Goal: Task Accomplishment & Management: Manage account settings

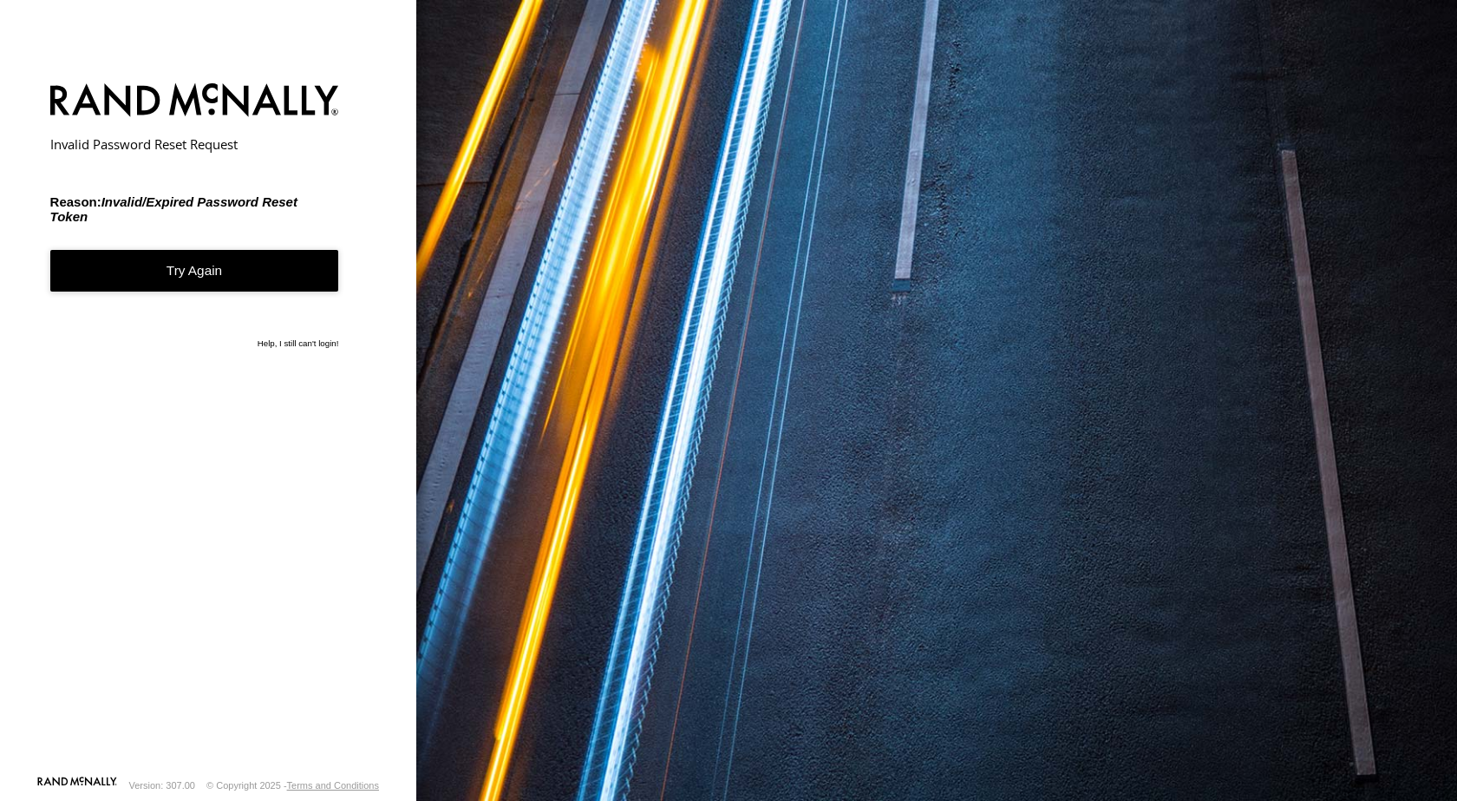
click at [246, 284] on link "Try Again" at bounding box center [194, 271] width 289 height 43
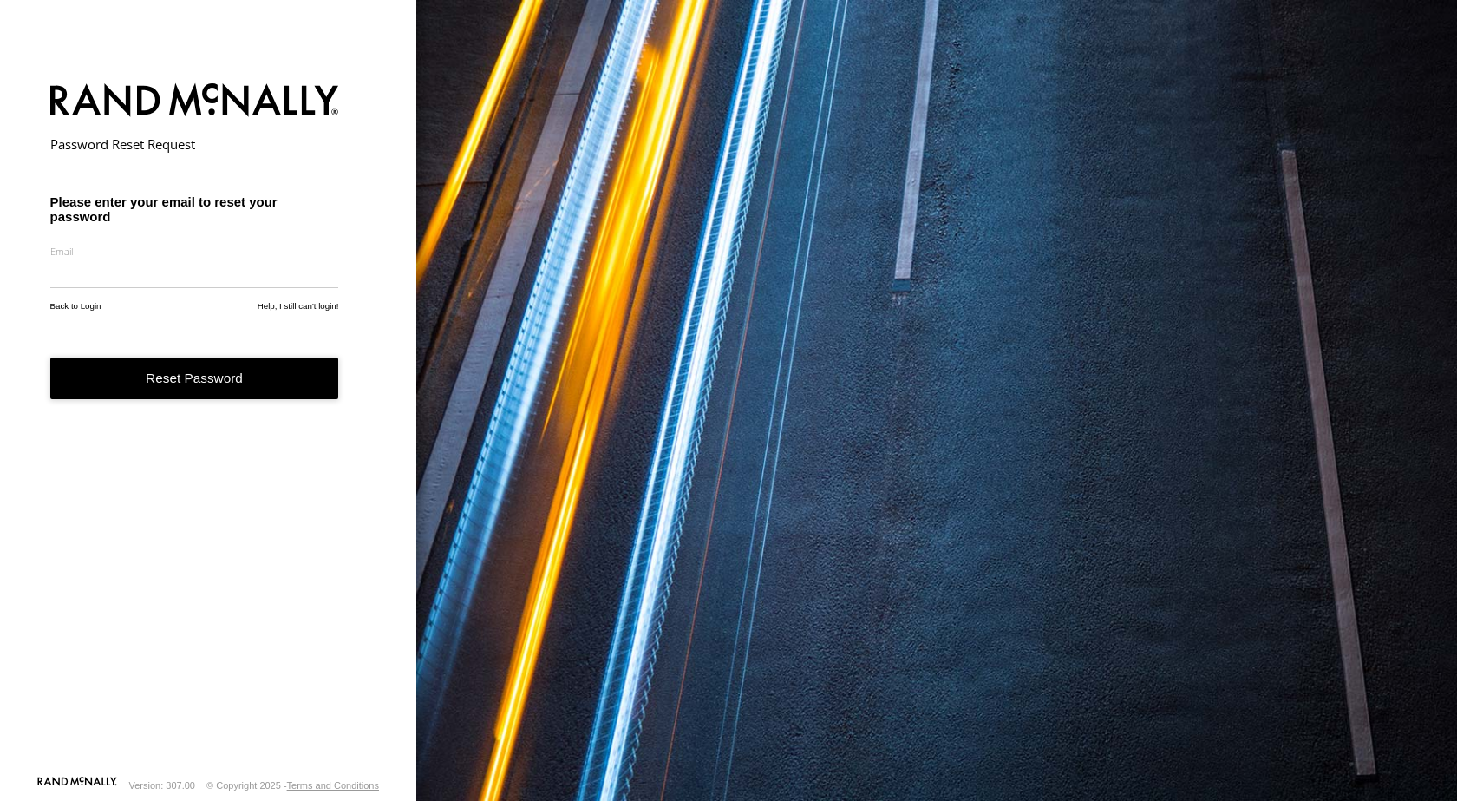
click at [177, 280] on input "email" at bounding box center [194, 273] width 289 height 31
type input "**********"
click at [178, 390] on button "Reset Password" at bounding box center [194, 378] width 289 height 43
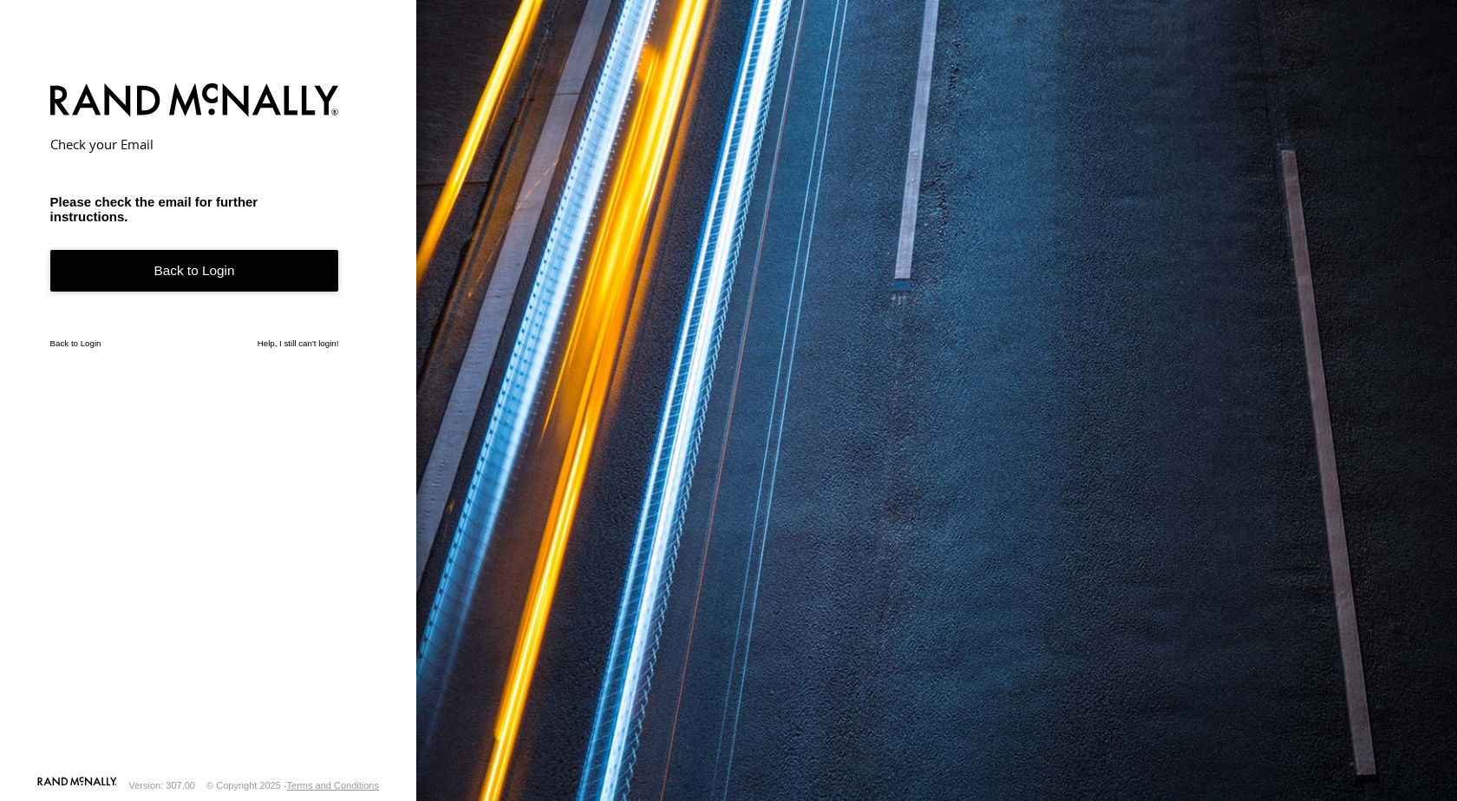
click at [173, 280] on link "Back to Login" at bounding box center [194, 271] width 289 height 43
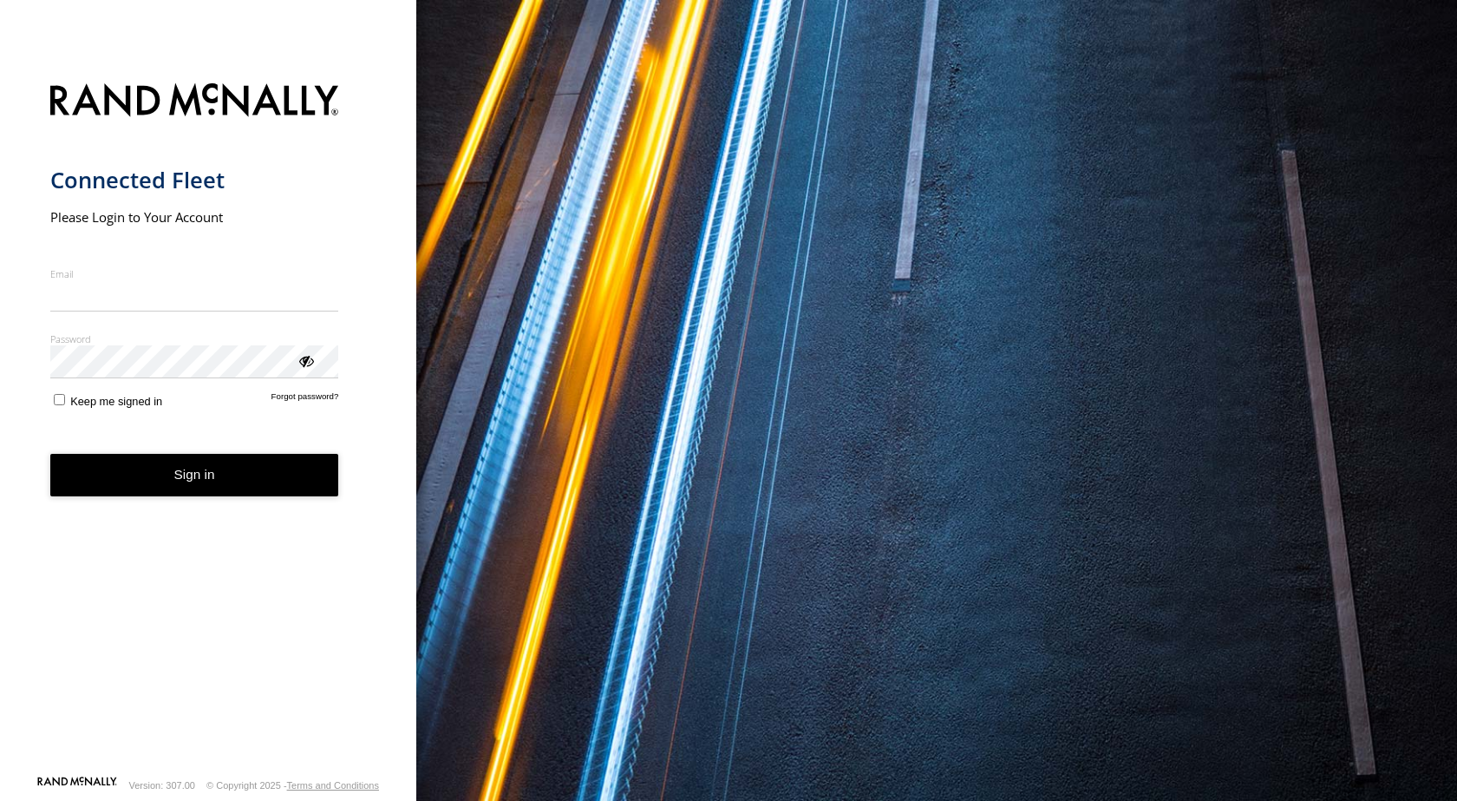
click at [163, 297] on input "Email" at bounding box center [194, 295] width 289 height 31
type input "**********"
click at [186, 485] on button "Sign in" at bounding box center [194, 475] width 289 height 43
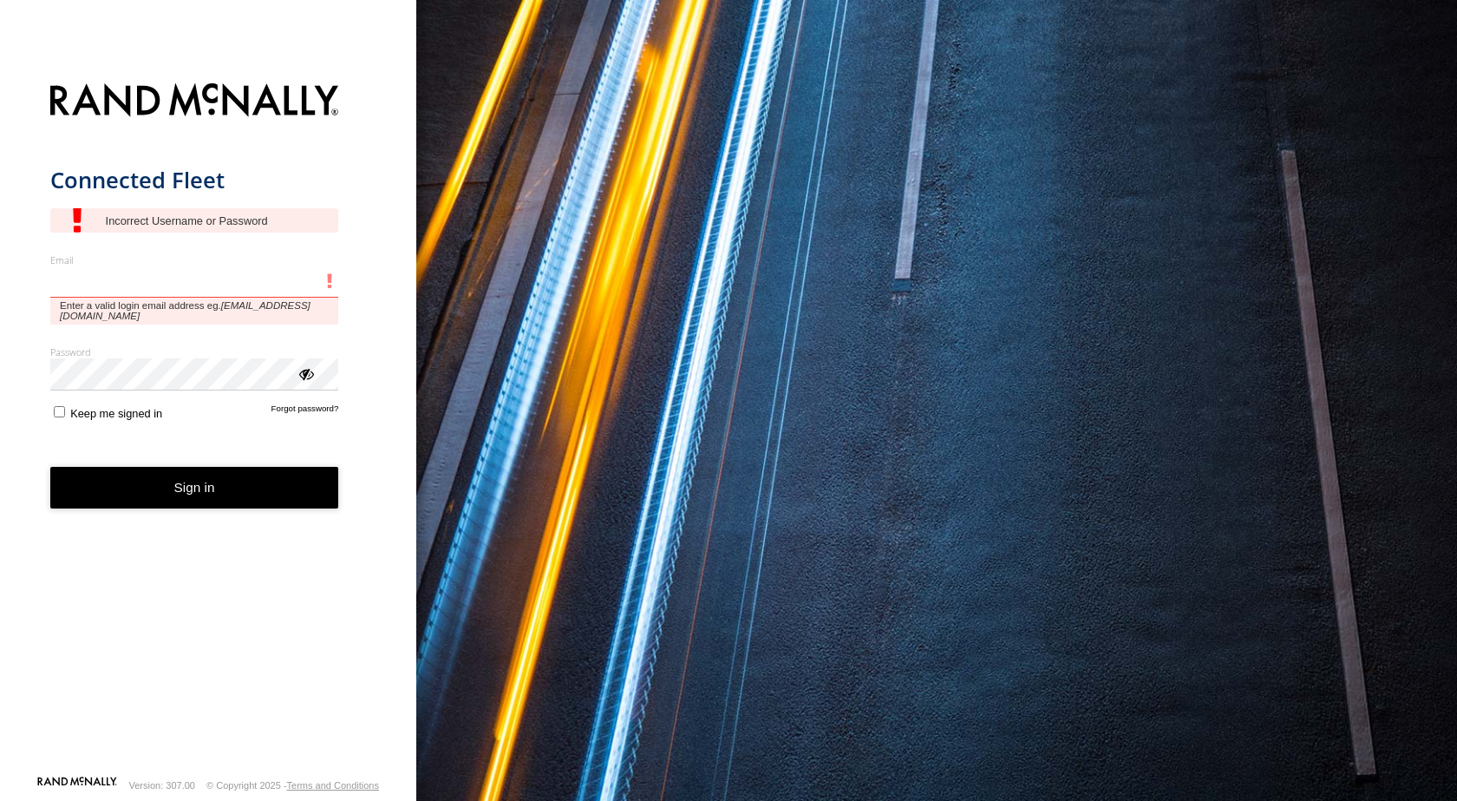
click at [199, 275] on input "Email" at bounding box center [194, 281] width 289 height 31
type input "**********"
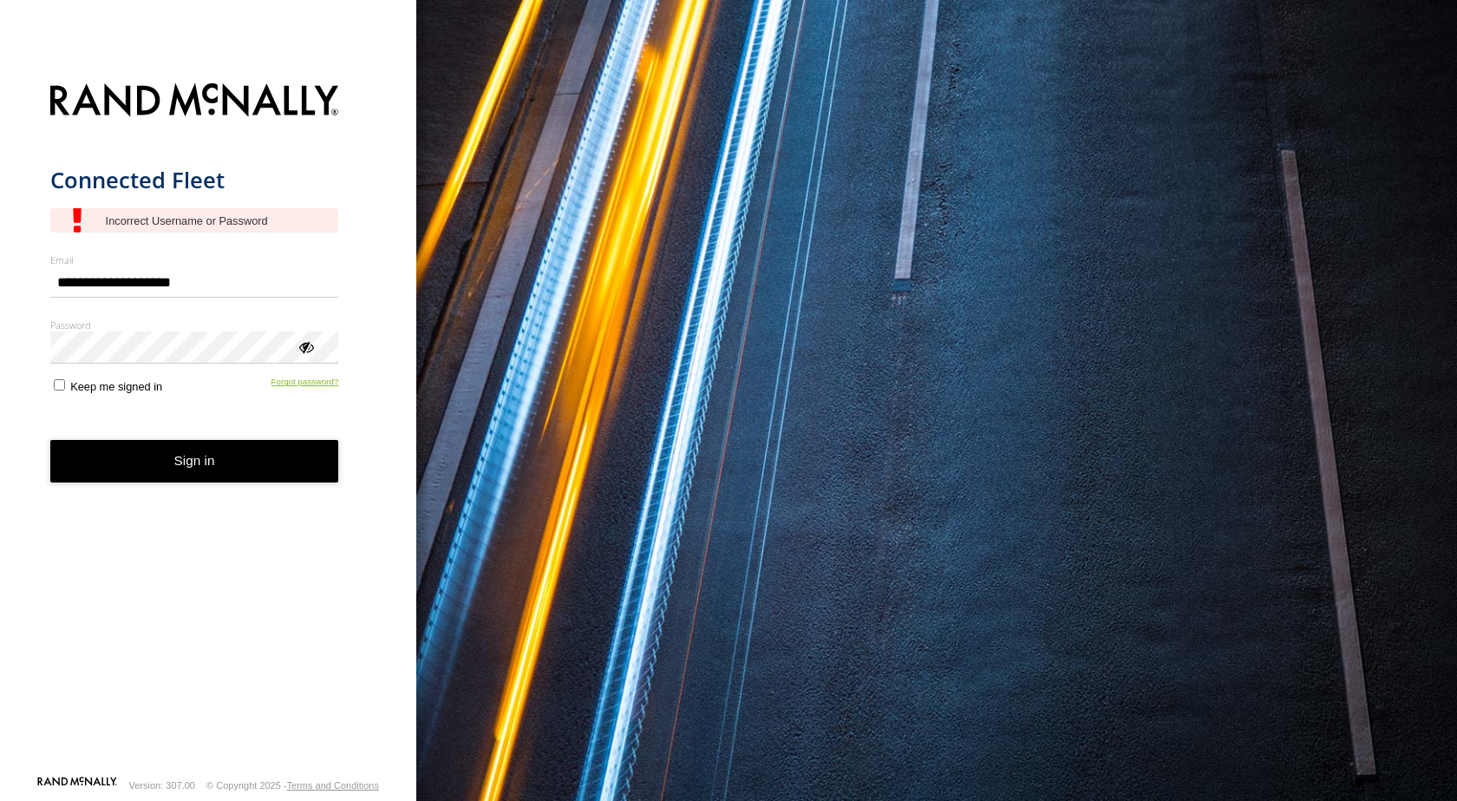
click at [282, 394] on form "**********" at bounding box center [208, 424] width 317 height 702
click at [285, 383] on link "Forgot password?" at bounding box center [306, 384] width 68 height 16
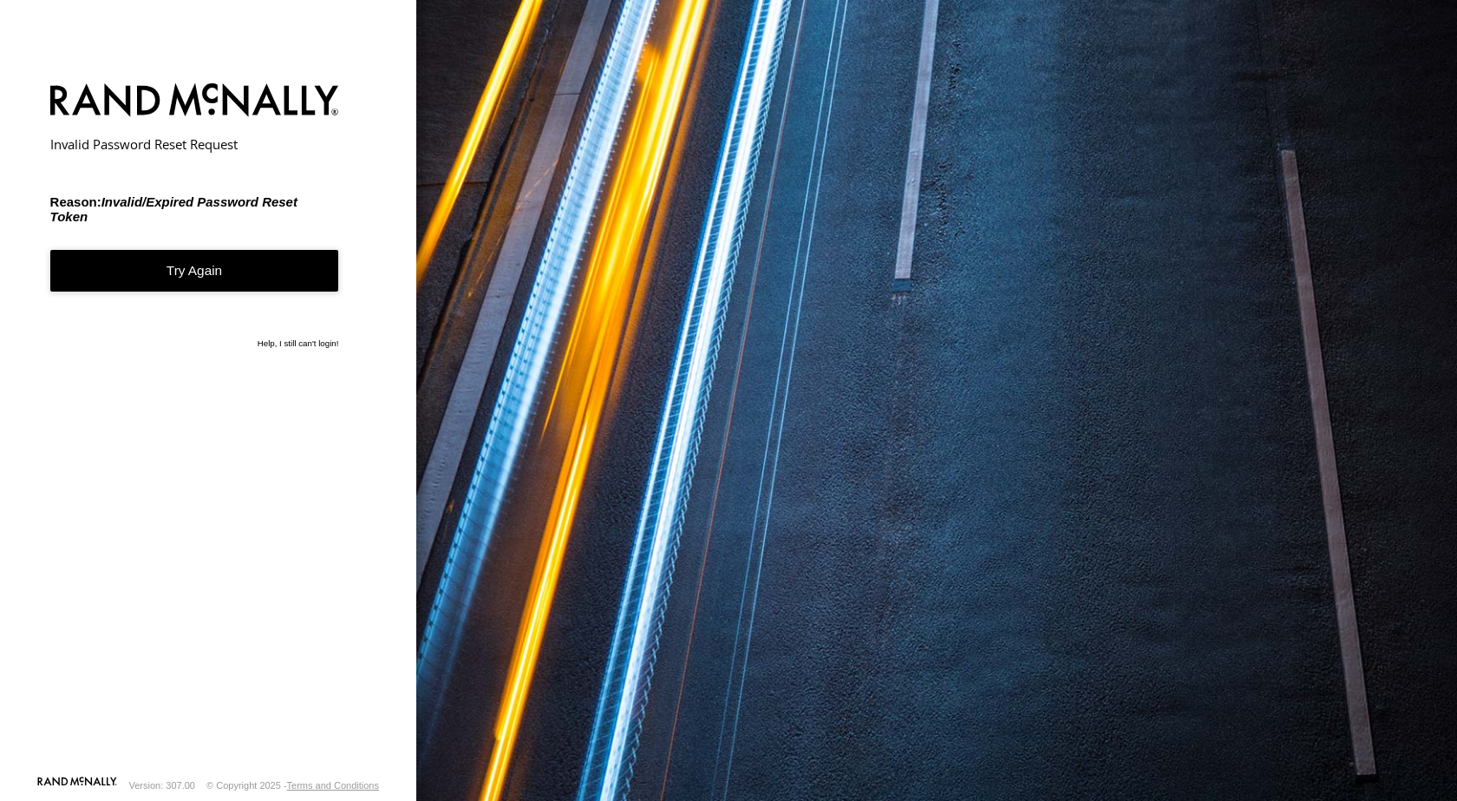
click at [173, 264] on link "Try Again" at bounding box center [194, 271] width 289 height 43
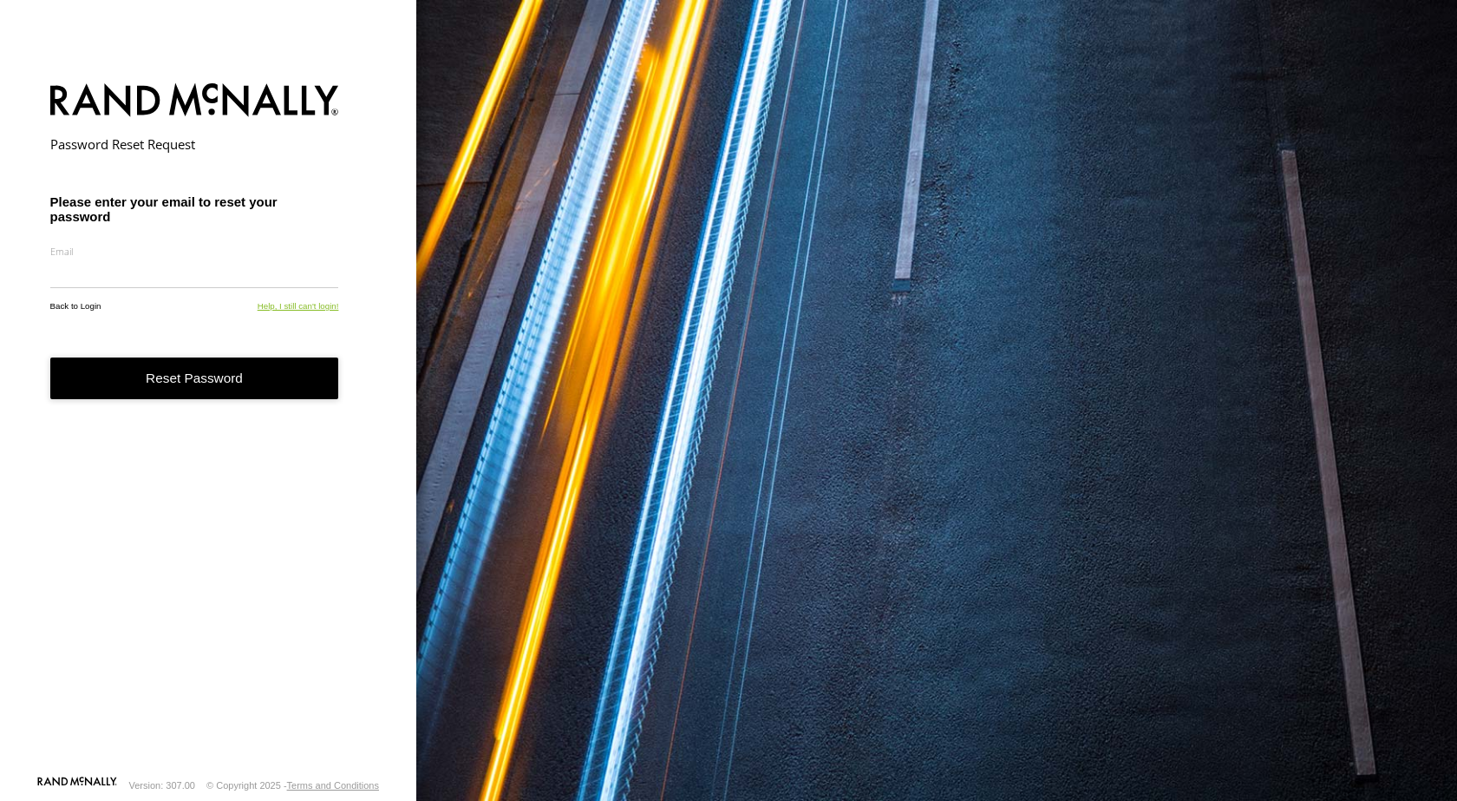
click at [272, 329] on form "Password Reset Request Please enter your email to reset your password Email Ent…" at bounding box center [208, 424] width 317 height 702
click at [331, 311] on link "Help, I still can't login!" at bounding box center [299, 306] width 82 height 10
click at [97, 274] on input "email" at bounding box center [194, 273] width 289 height 31
type input "**********"
click at [241, 365] on button "Reset Password" at bounding box center [194, 378] width 289 height 43
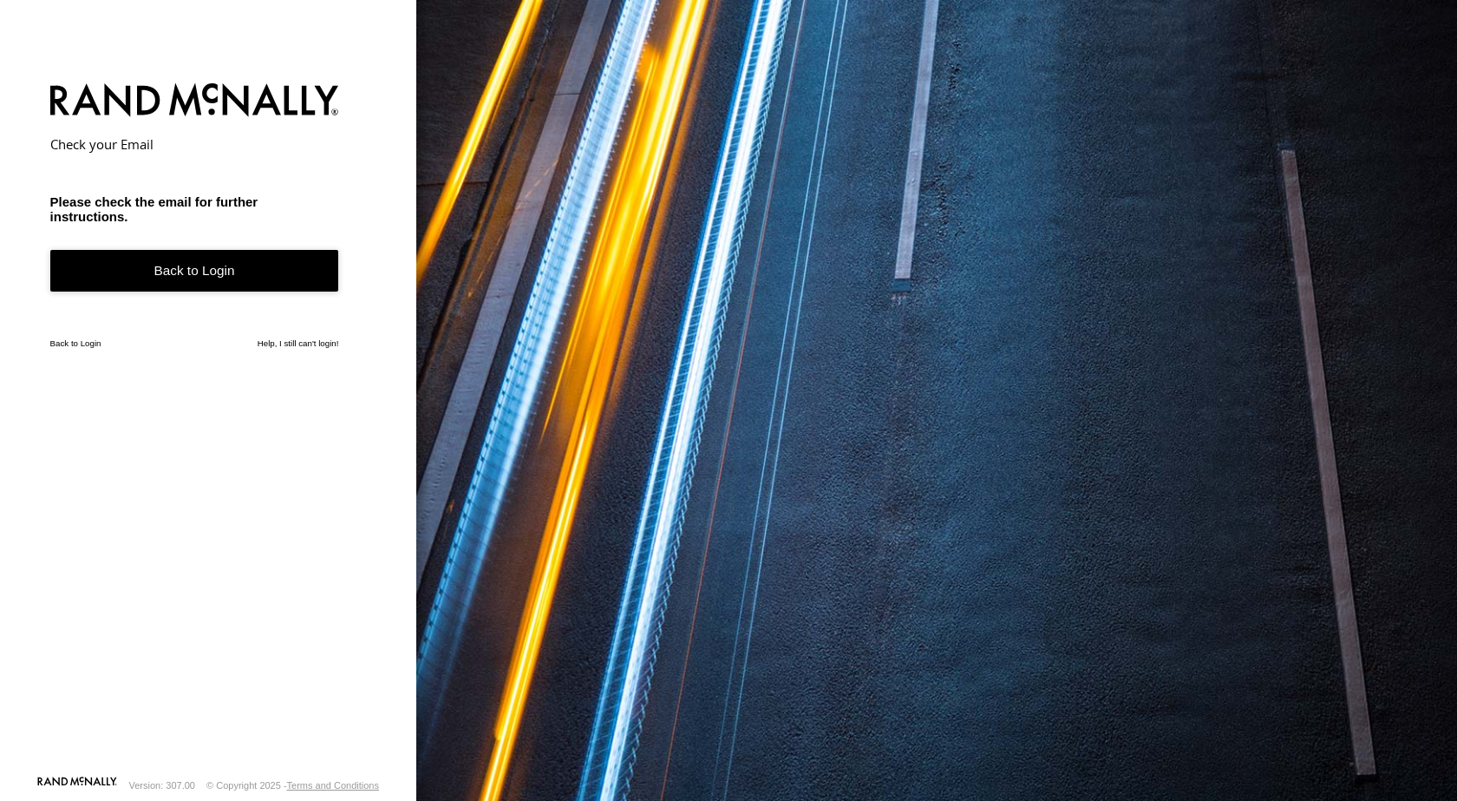
click at [212, 279] on link "Back to Login" at bounding box center [194, 271] width 289 height 43
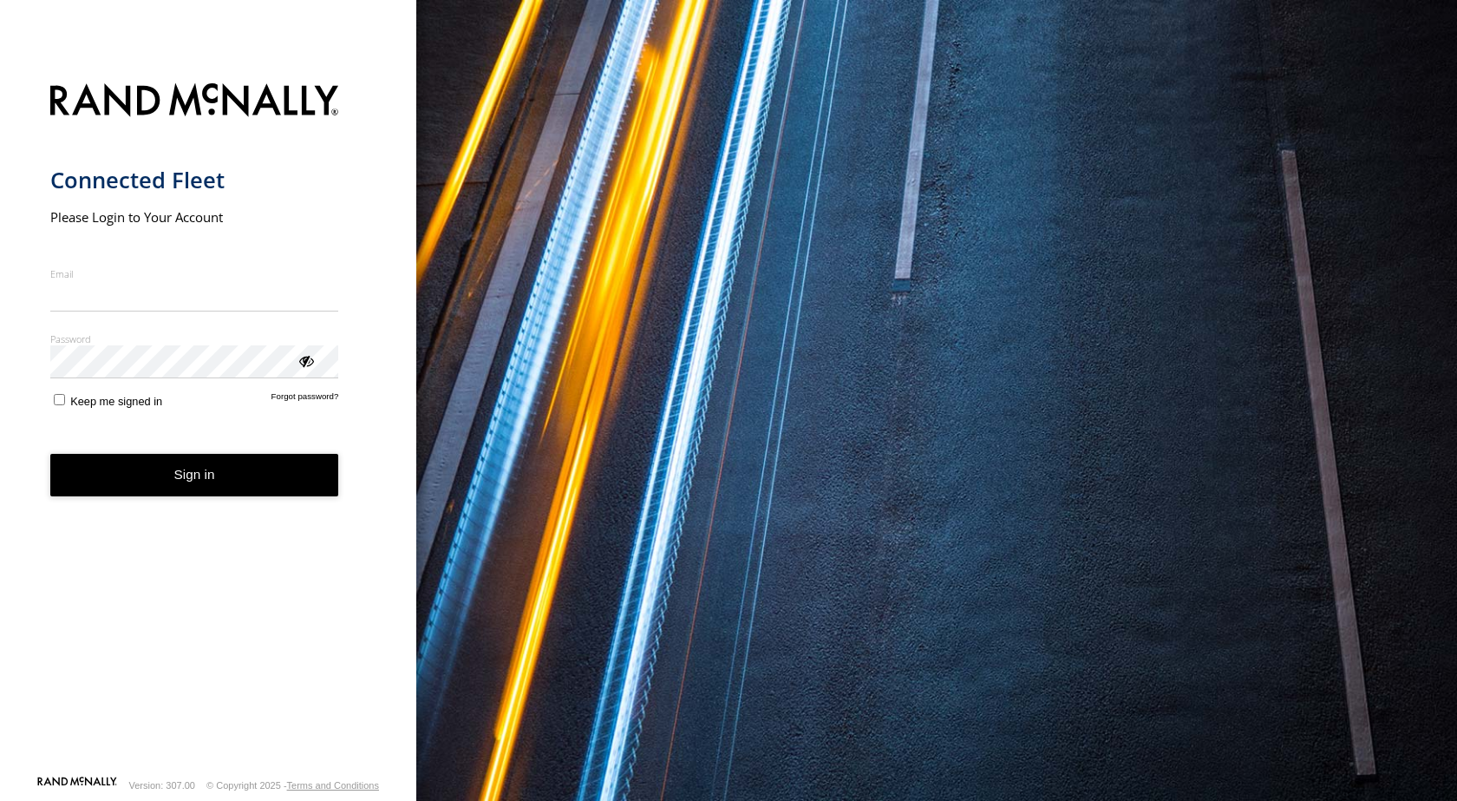
click at [191, 291] on input "Email" at bounding box center [194, 295] width 289 height 31
type input "**********"
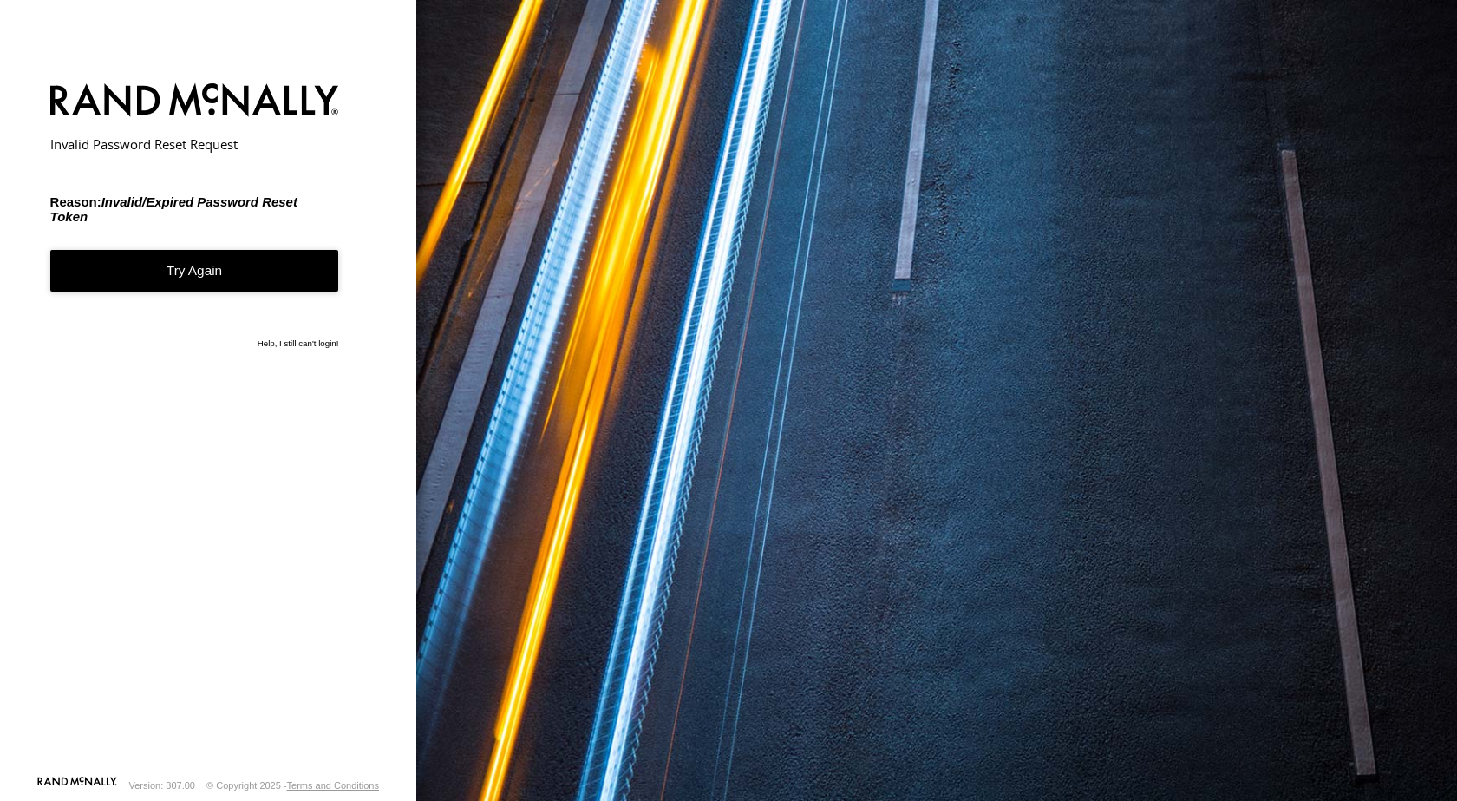
click at [163, 259] on link "Try Again" at bounding box center [194, 271] width 289 height 43
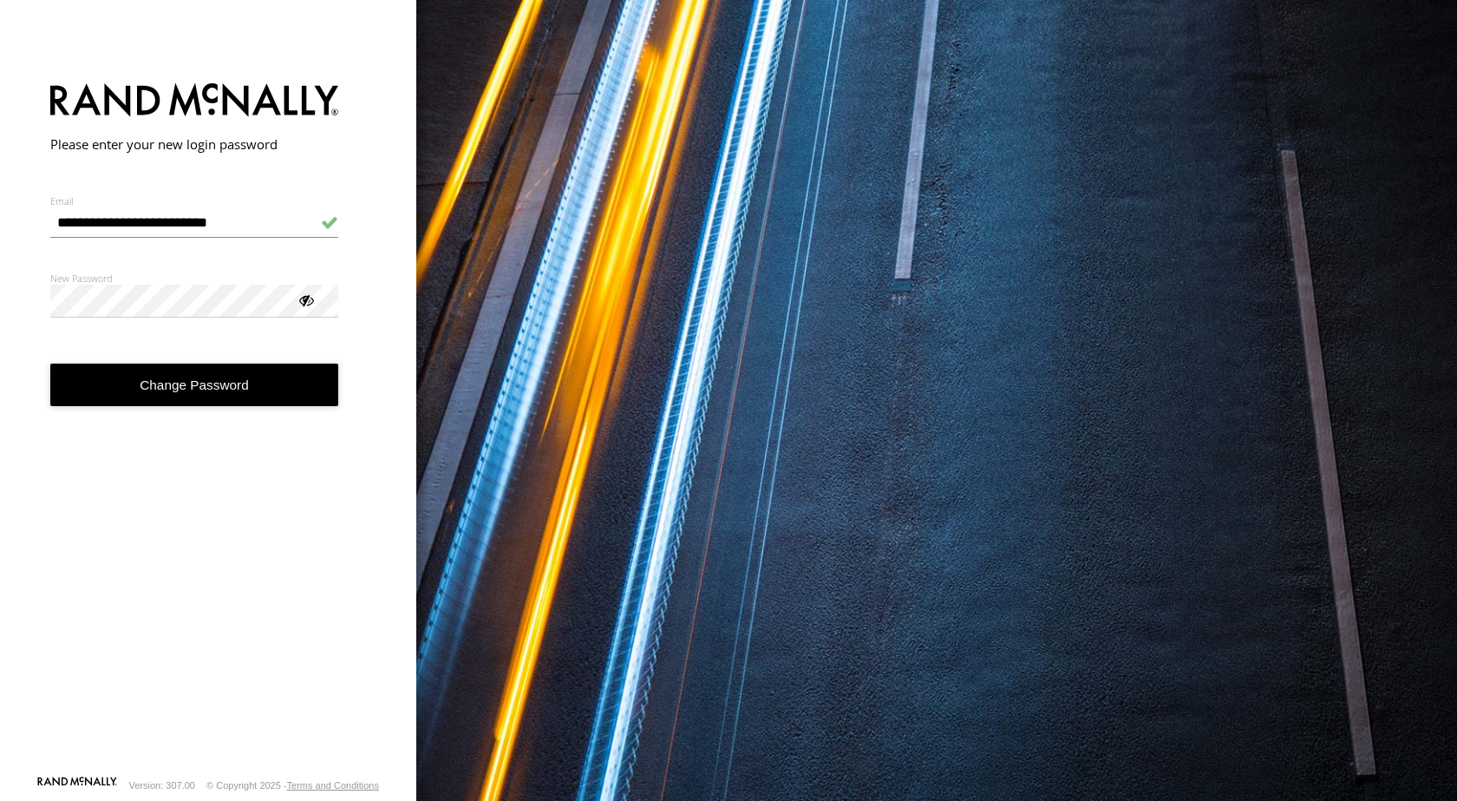
click at [50, 363] on button "Change Password" at bounding box center [194, 384] width 289 height 43
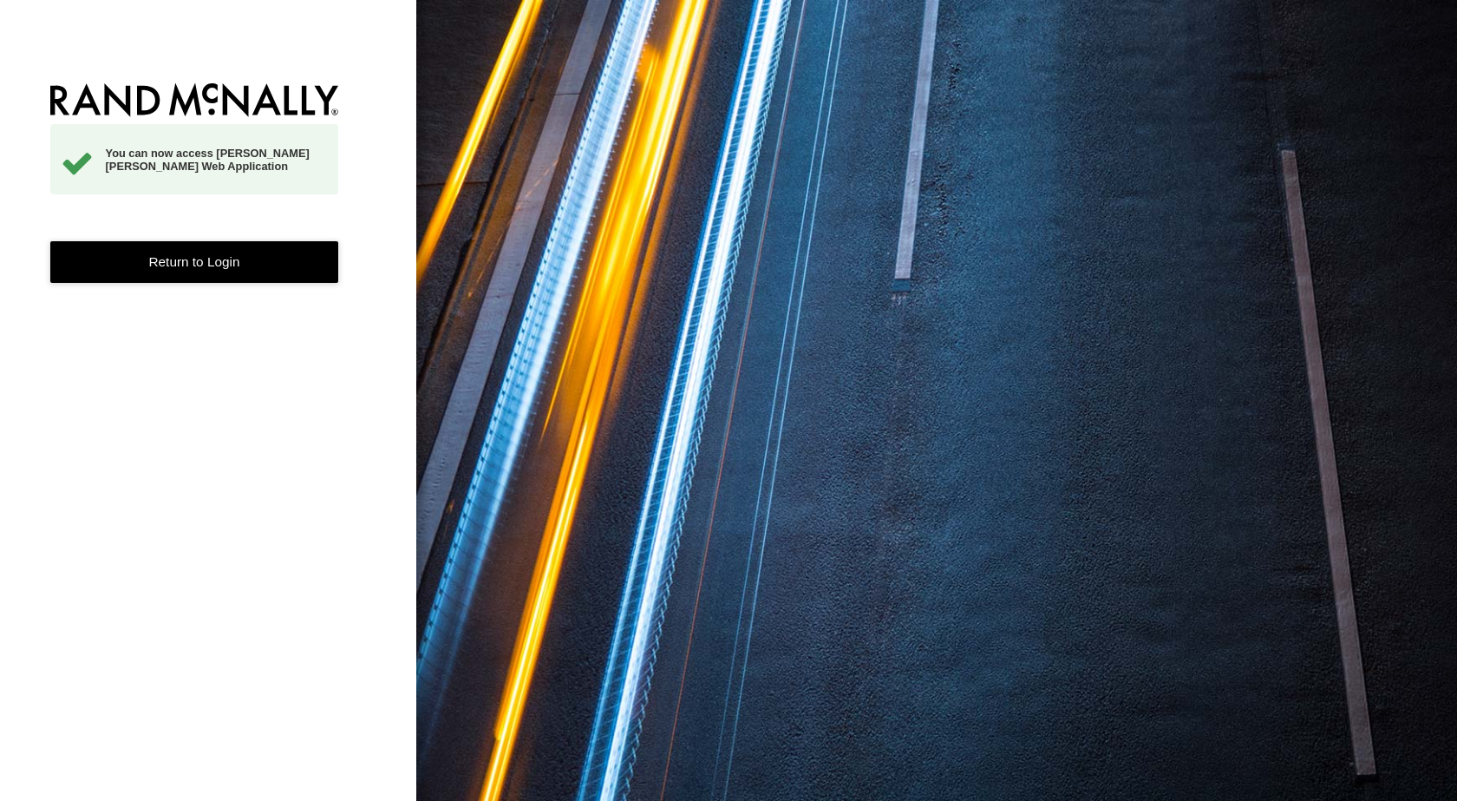
click at [272, 253] on link "Return to Login" at bounding box center [194, 262] width 289 height 43
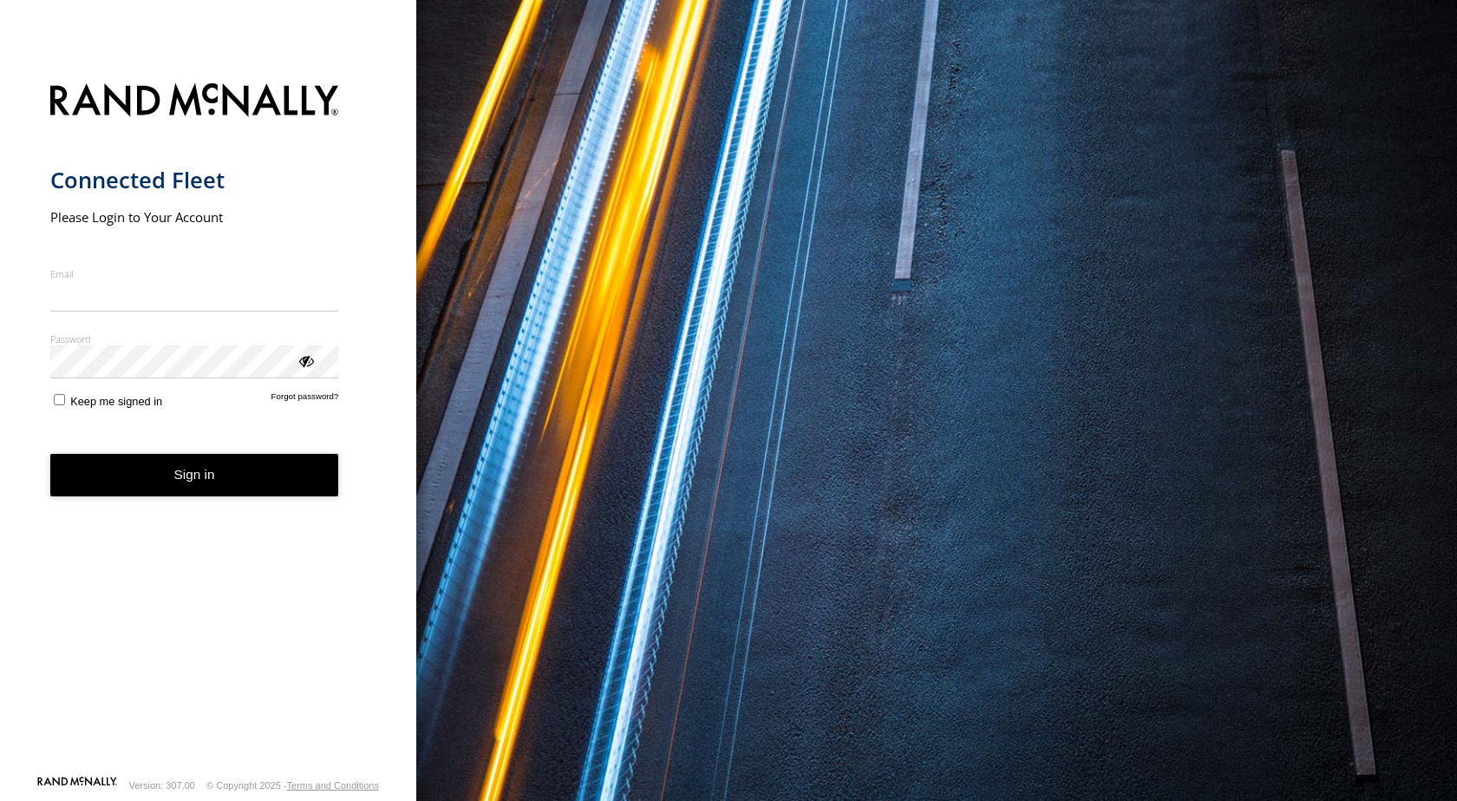
type input "**********"
click at [59, 416] on form "**********" at bounding box center [208, 424] width 317 height 702
click at [304, 363] on div "ViewPassword" at bounding box center [305, 359] width 17 height 17
click at [222, 478] on button "Sign in" at bounding box center [194, 475] width 289 height 43
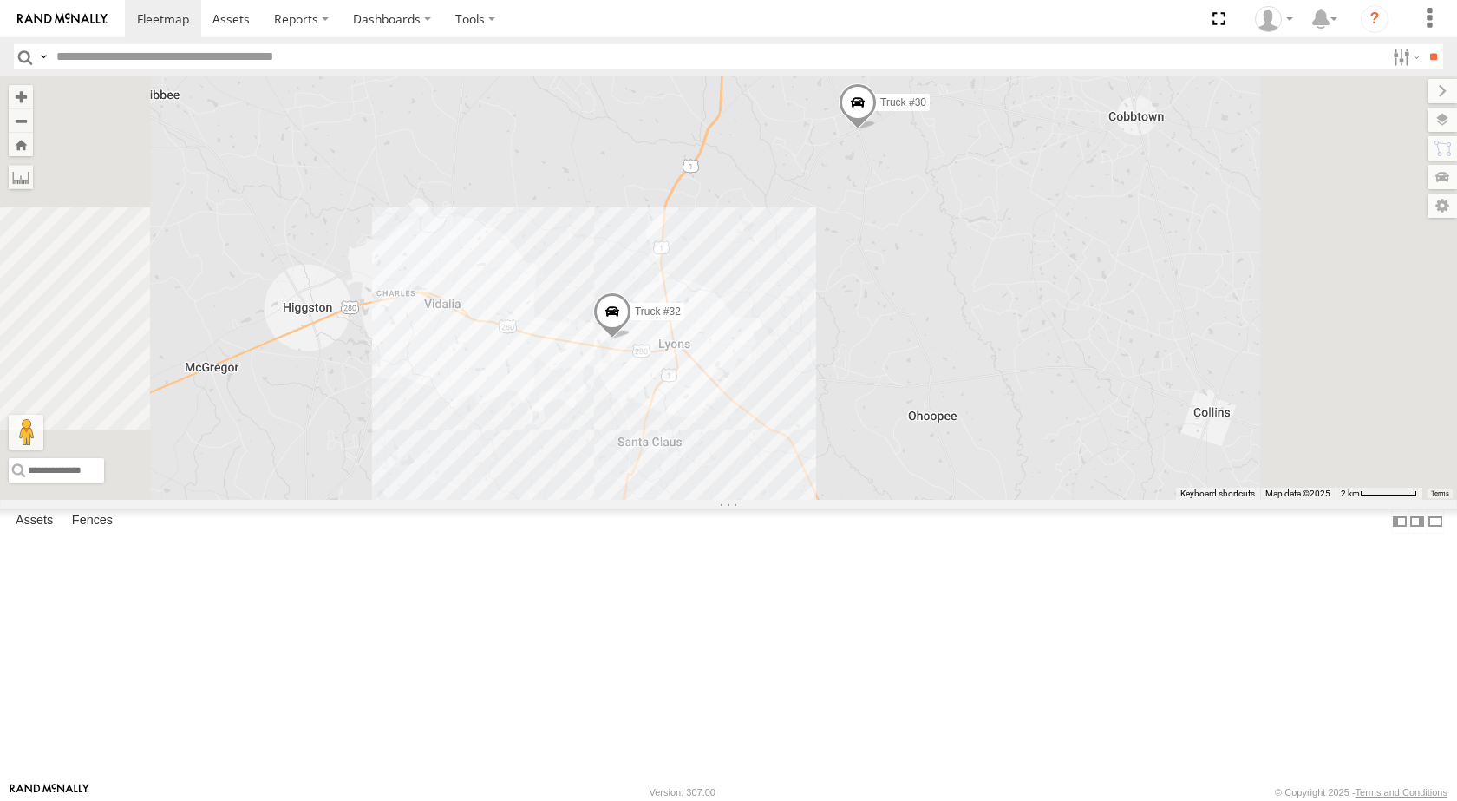
click at [877, 130] on span at bounding box center [858, 106] width 38 height 47
click at [632, 339] on span at bounding box center [612, 315] width 38 height 47
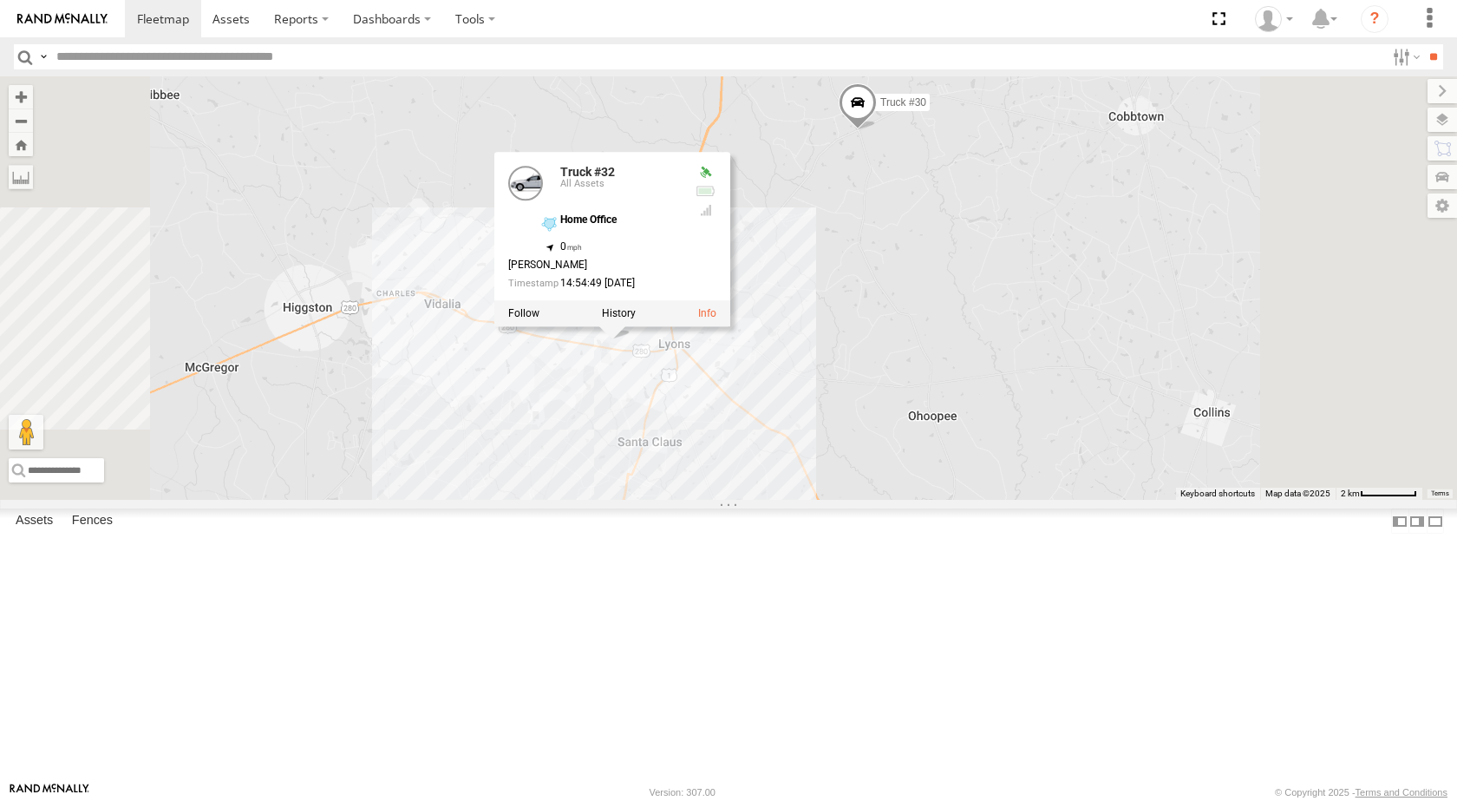
click at [877, 130] on span at bounding box center [858, 106] width 38 height 47
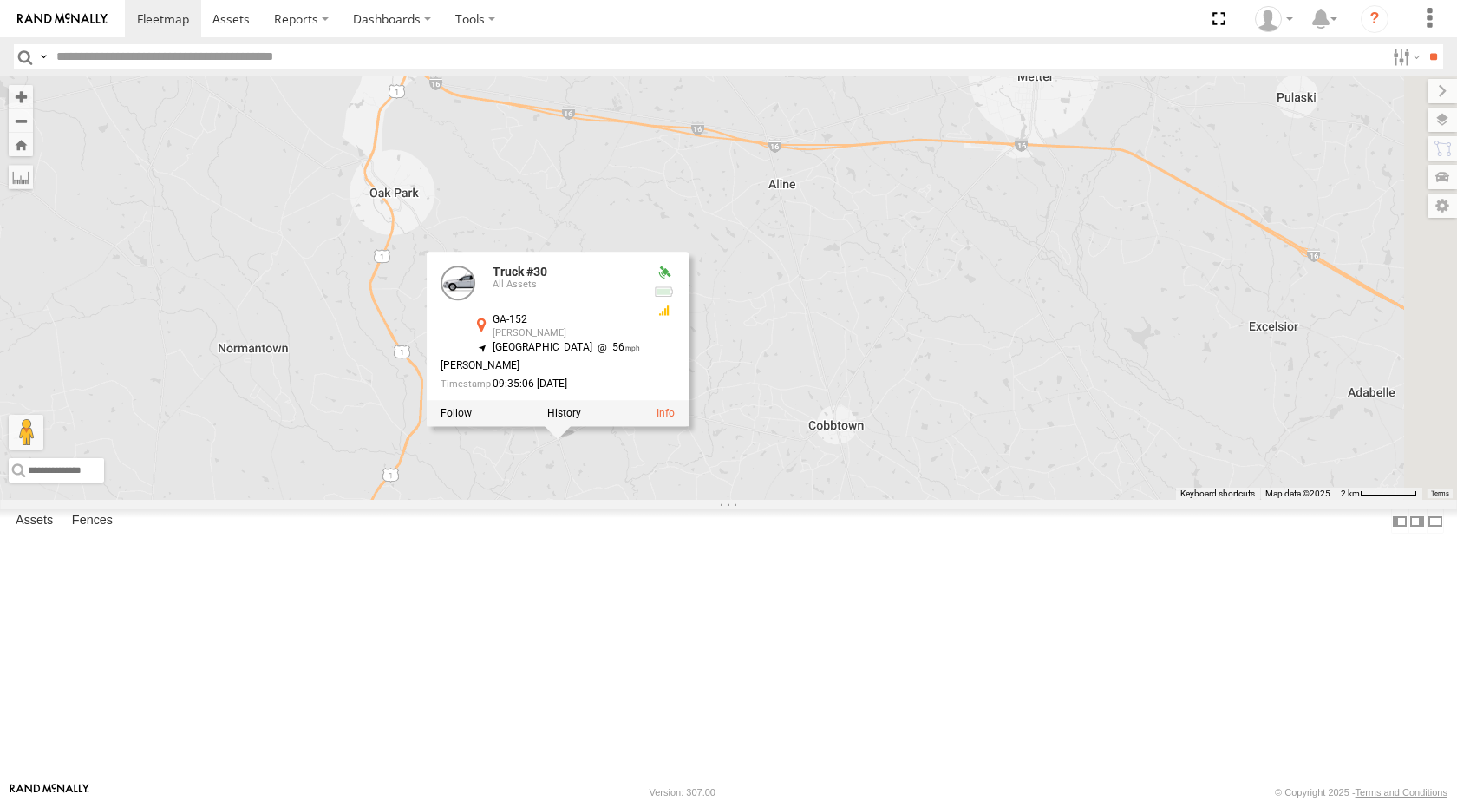
drag, startPoint x: 1145, startPoint y: 369, endPoint x: 846, endPoint y: 679, distance: 431.3
click at [846, 500] on div "Truck #30 Truck #32 Truck #30 All Assets GA-152 [PERSON_NAME] 32.27571 , -82.24…" at bounding box center [728, 287] width 1457 height 423
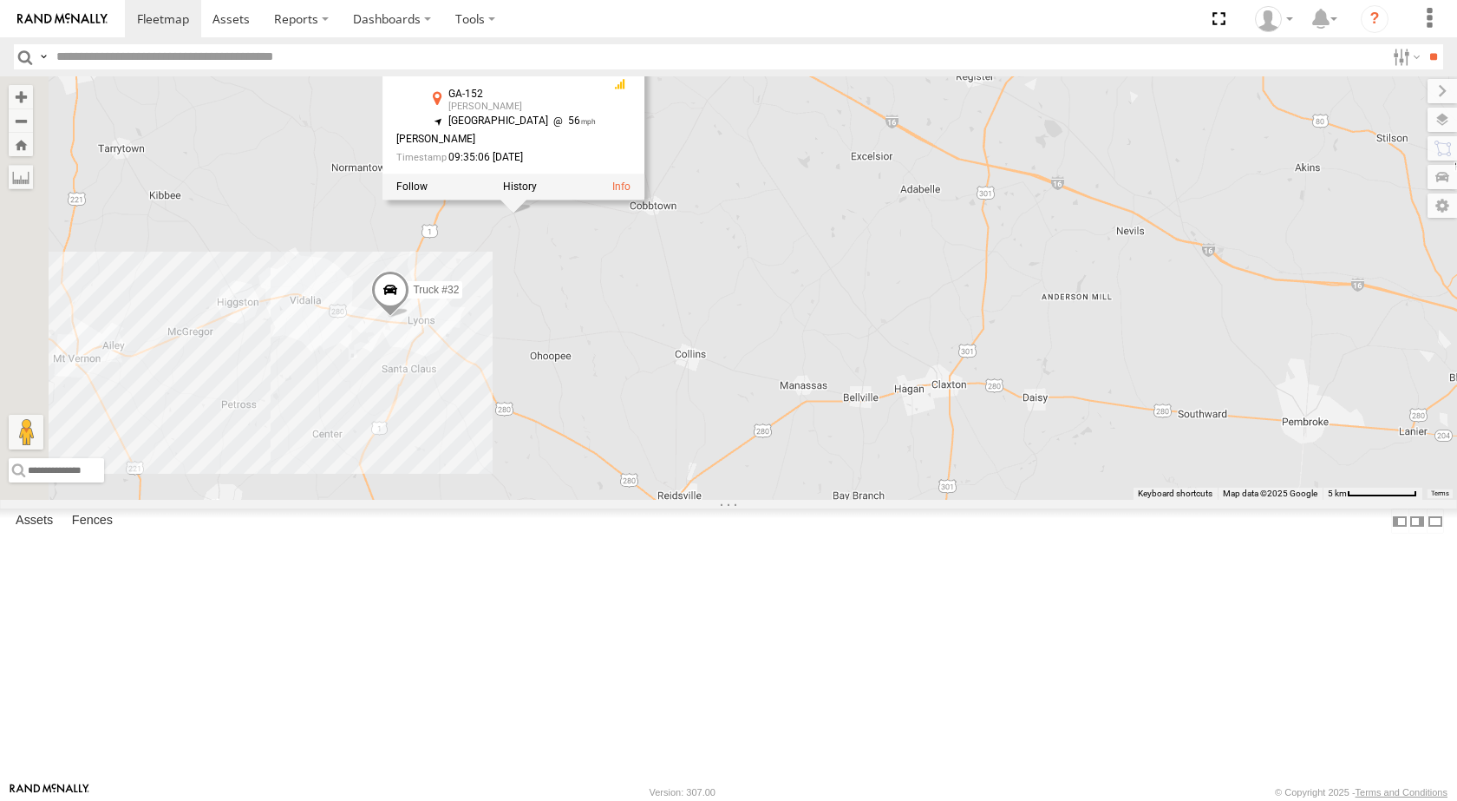
drag, startPoint x: 961, startPoint y: 573, endPoint x: 901, endPoint y: 354, distance: 226.7
click at [901, 354] on div "Truck #30 Truck #32 Truck #30 All Assets GA-152 [PERSON_NAME] 32.27571 , -82.24…" at bounding box center [728, 287] width 1457 height 423
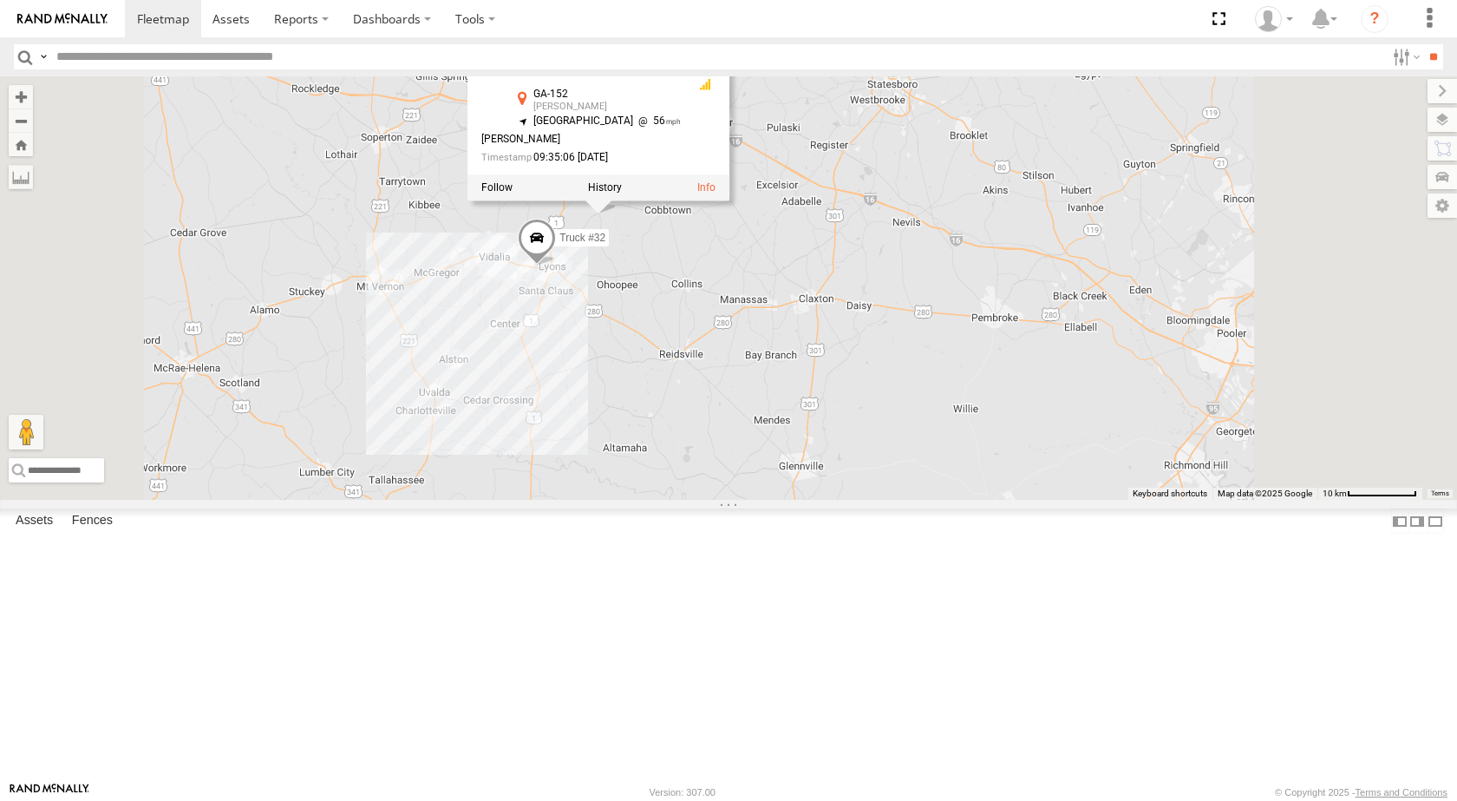
drag, startPoint x: 1077, startPoint y: 566, endPoint x: 1012, endPoint y: 461, distance: 122.3
click at [1077, 500] on div "Truck #30 Truck #32 Truck #30 All Assets GA-152 [PERSON_NAME] 32.27571 , -82.24…" at bounding box center [728, 287] width 1457 height 423
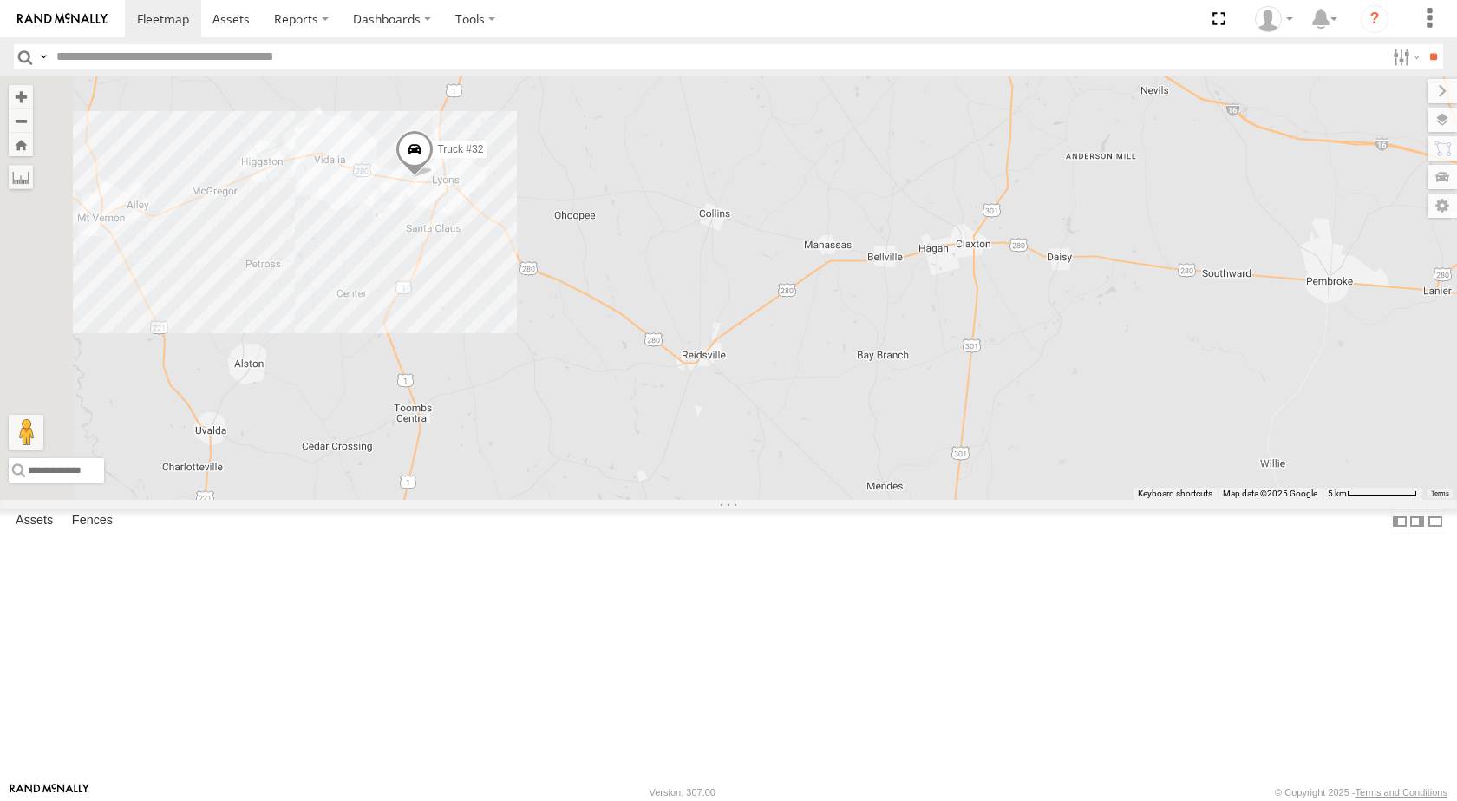
drag, startPoint x: 838, startPoint y: 448, endPoint x: 1152, endPoint y: 581, distance: 341.3
click at [1152, 500] on div "Truck #30 Truck #32" at bounding box center [728, 287] width 1457 height 423
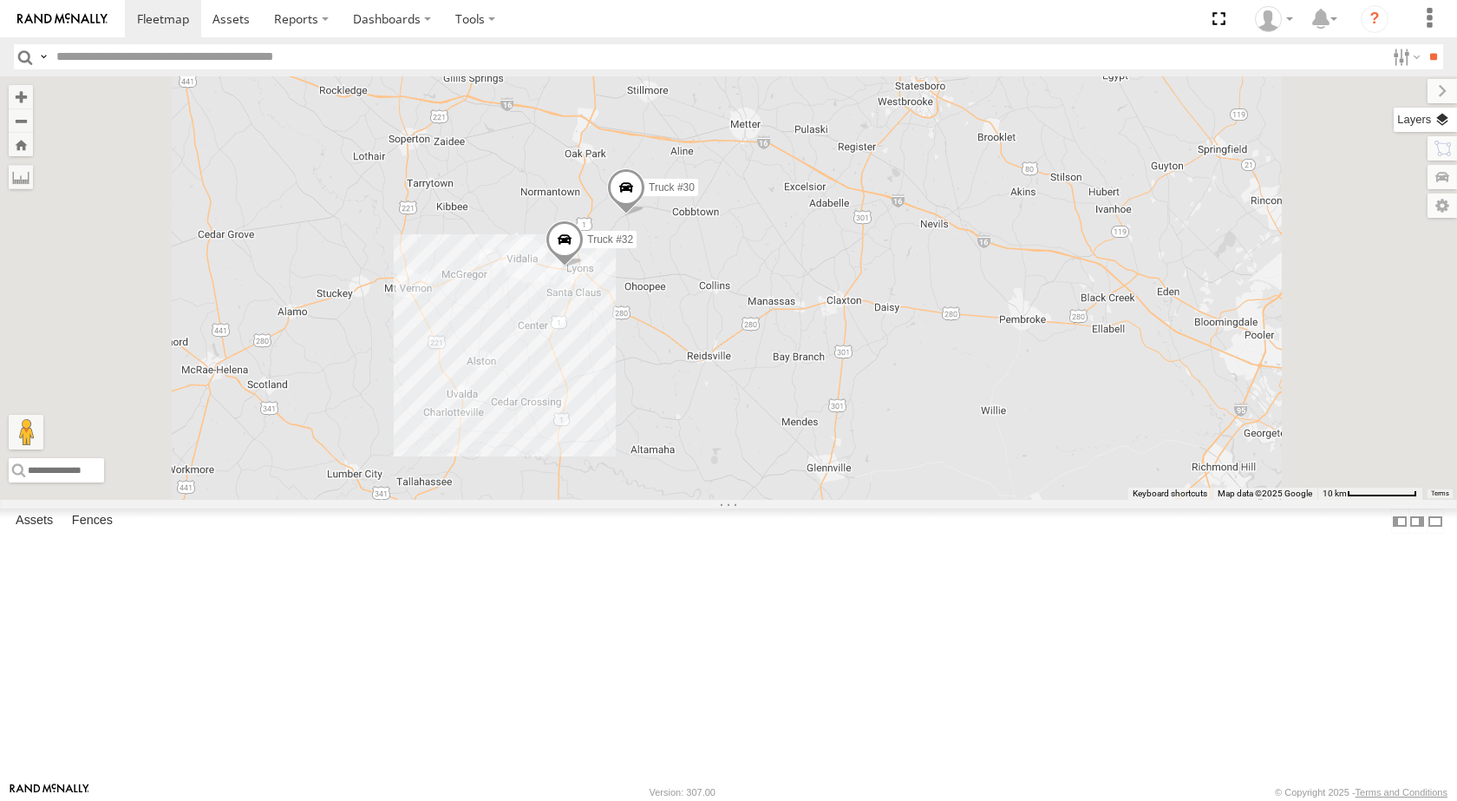
click at [1437, 118] on label at bounding box center [1425, 120] width 63 height 24
click at [0, 0] on span "Basemaps" at bounding box center [0, 0] width 0 height 0
click at [0, 0] on span "Satellite + Roadmap" at bounding box center [0, 0] width 0 height 0
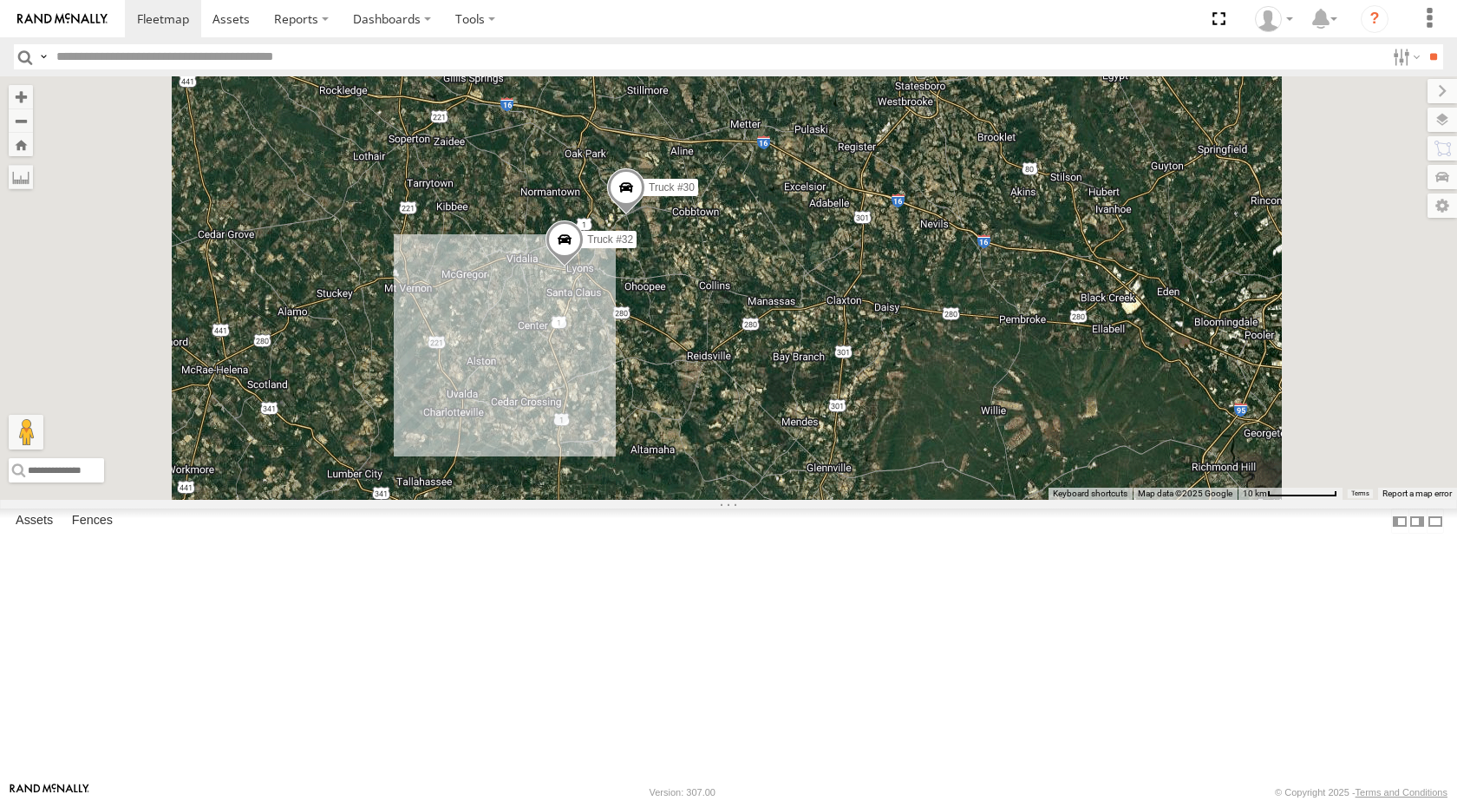
click at [1108, 383] on div "Truck #30 Truck #32" at bounding box center [728, 287] width 1457 height 423
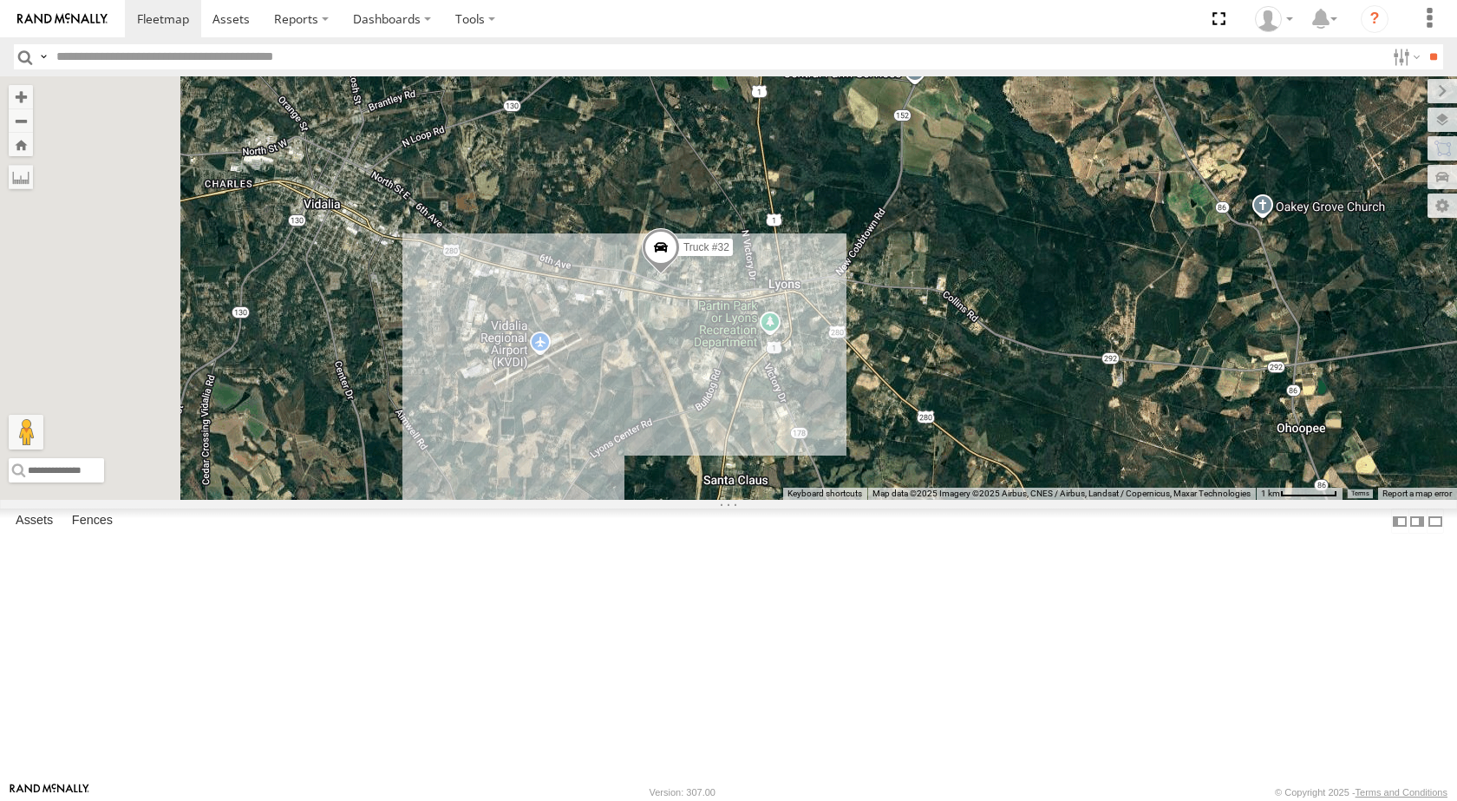
drag, startPoint x: 501, startPoint y: 605, endPoint x: 889, endPoint y: 519, distance: 397.3
click at [864, 500] on div "Truck #30 Truck #32" at bounding box center [728, 287] width 1457 height 423
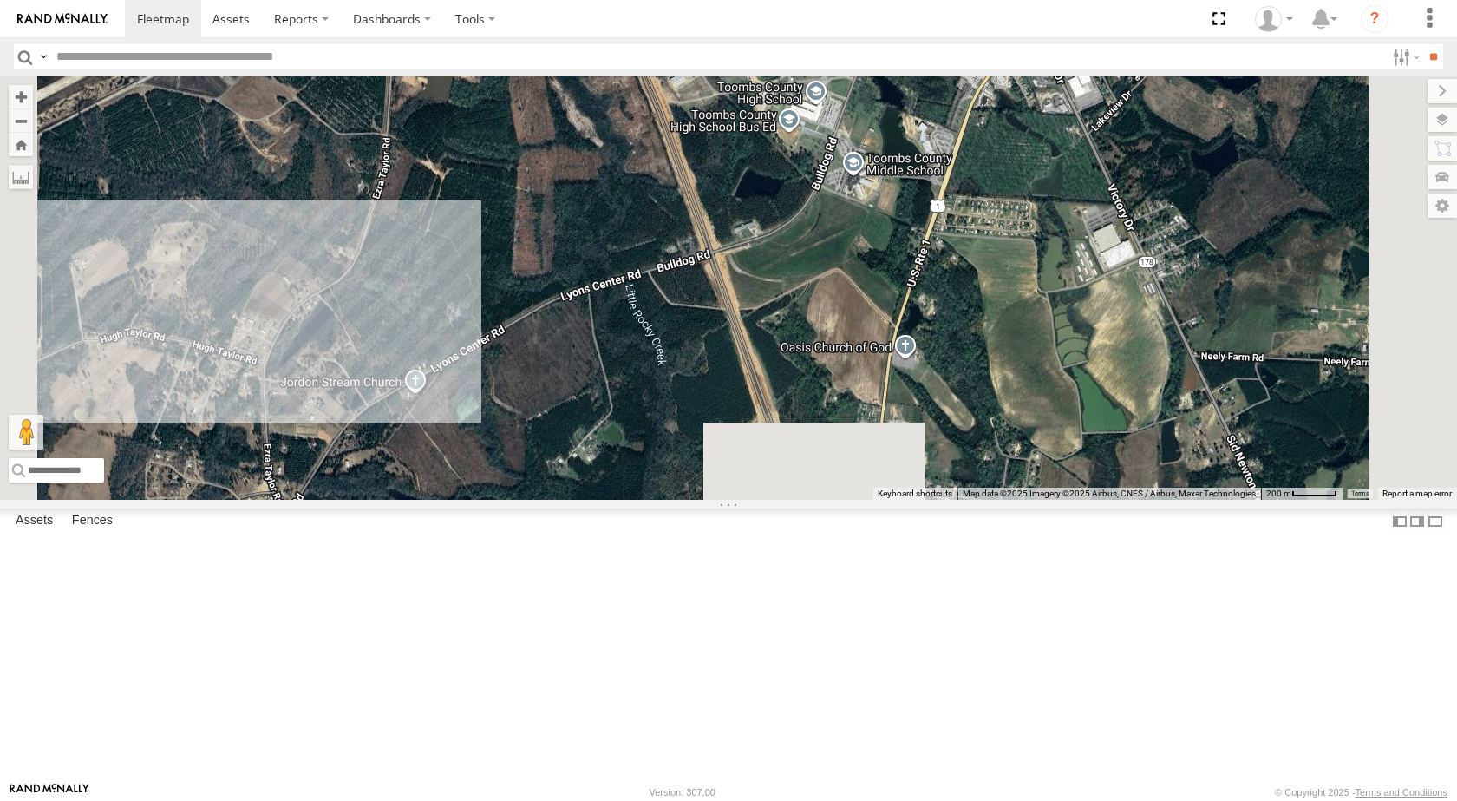
drag, startPoint x: 884, startPoint y: 684, endPoint x: 841, endPoint y: -2, distance: 686.6
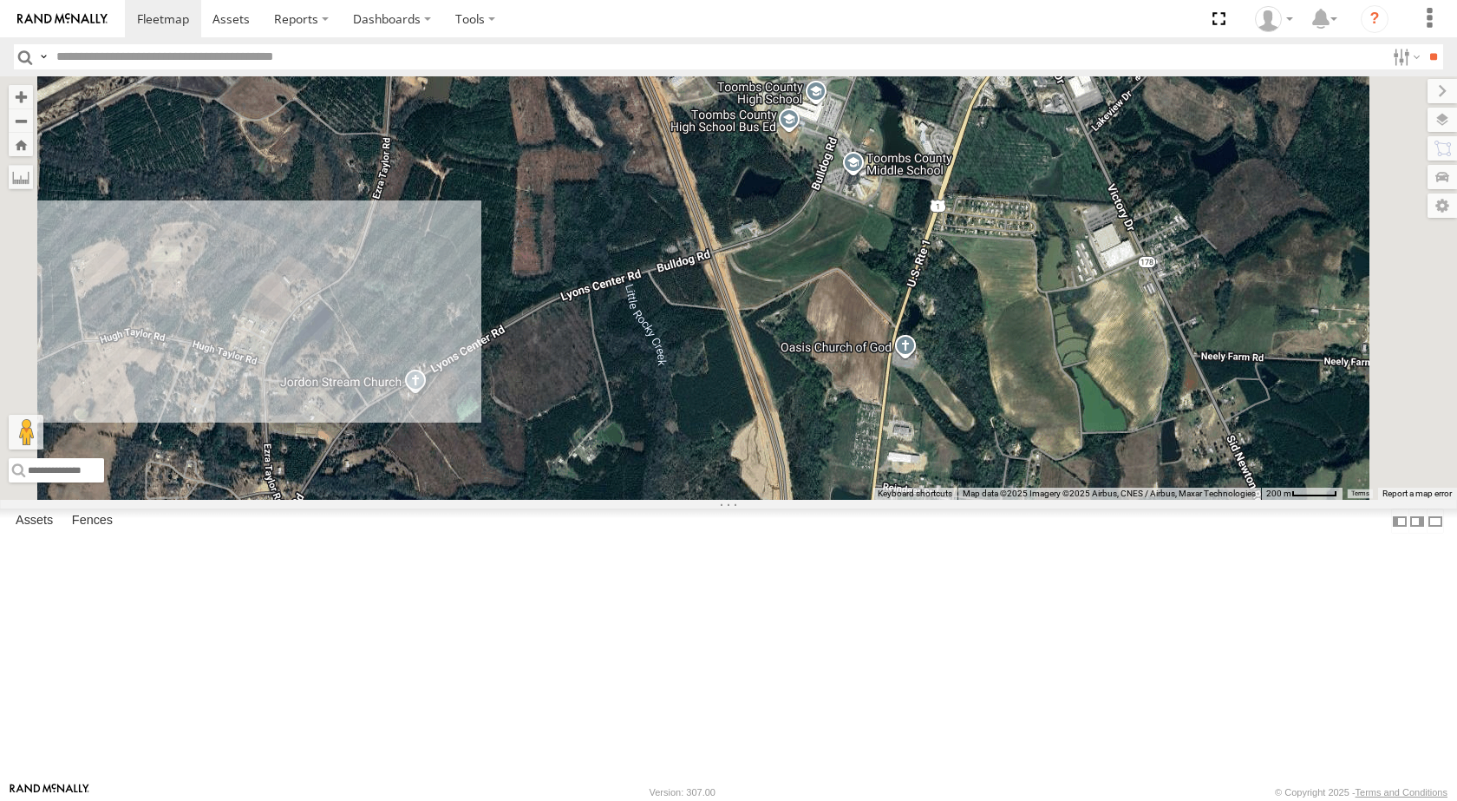
click at [841, 0] on html at bounding box center [728, 400] width 1457 height 801
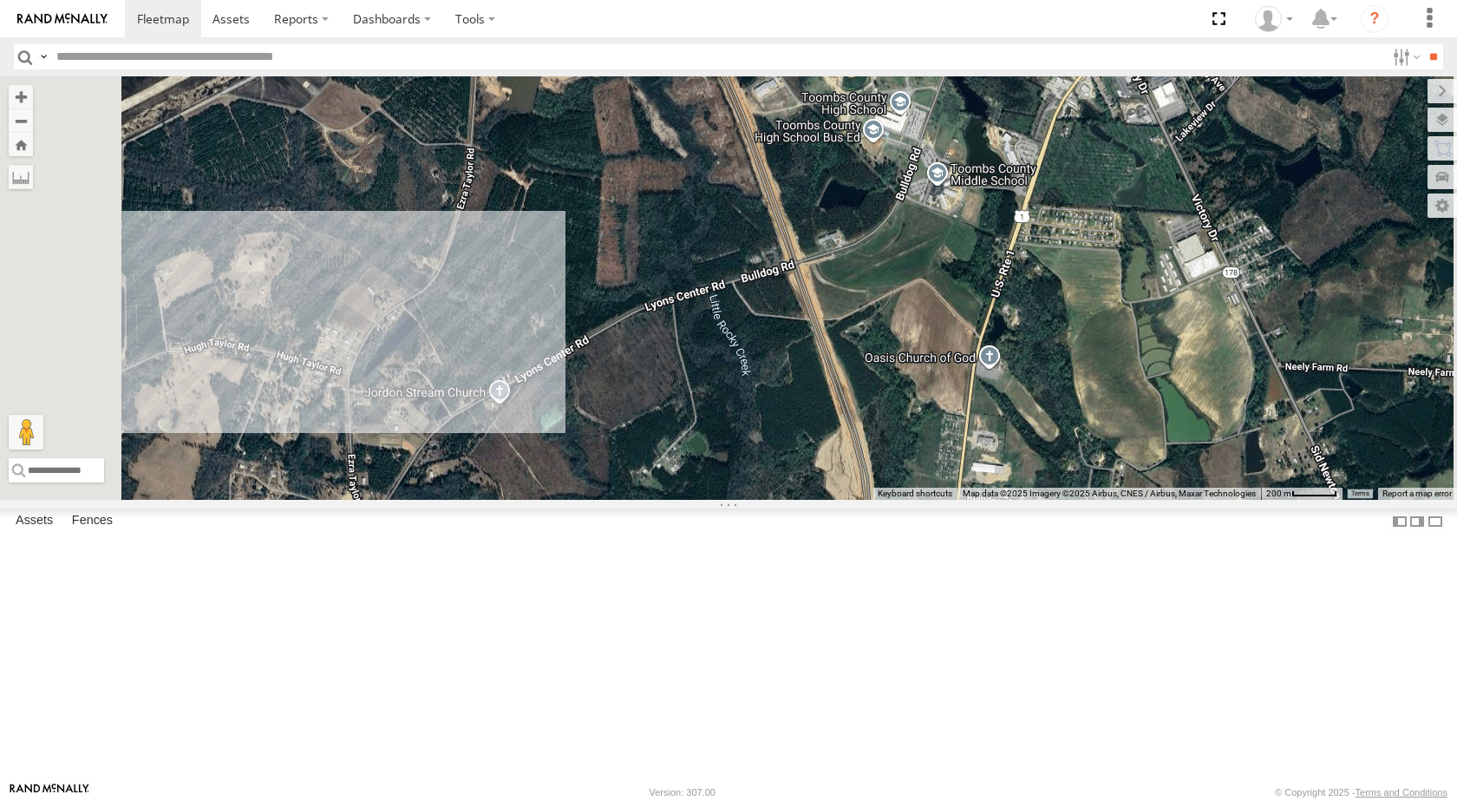
drag, startPoint x: 849, startPoint y: 553, endPoint x: 936, endPoint y: 563, distance: 87.4
click at [936, 500] on div "Truck #30 Truck #32" at bounding box center [728, 287] width 1457 height 423
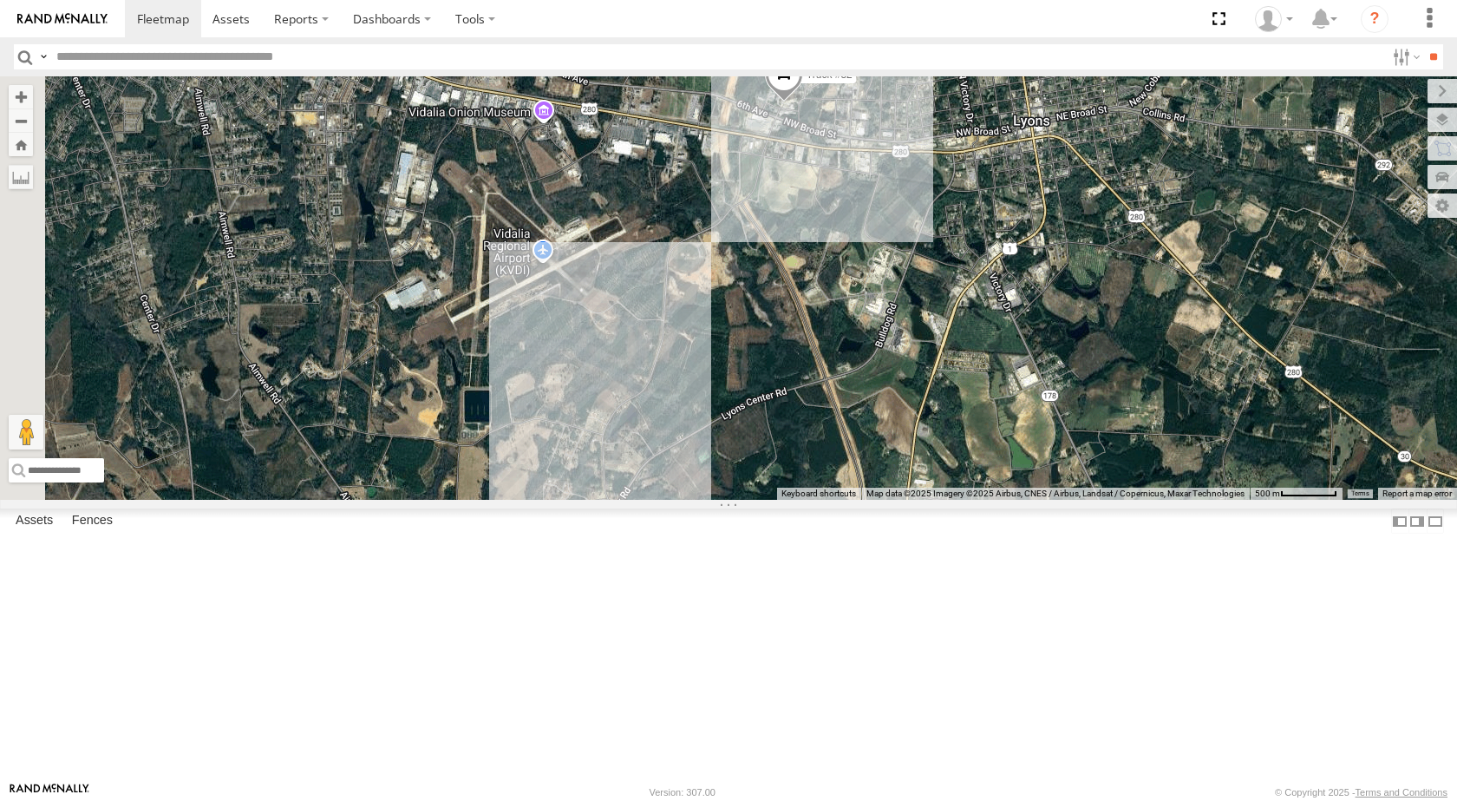
drag, startPoint x: 668, startPoint y: 396, endPoint x: 857, endPoint y: 437, distance: 193.6
click at [857, 437] on div "Truck #30 Truck #32" at bounding box center [728, 287] width 1457 height 423
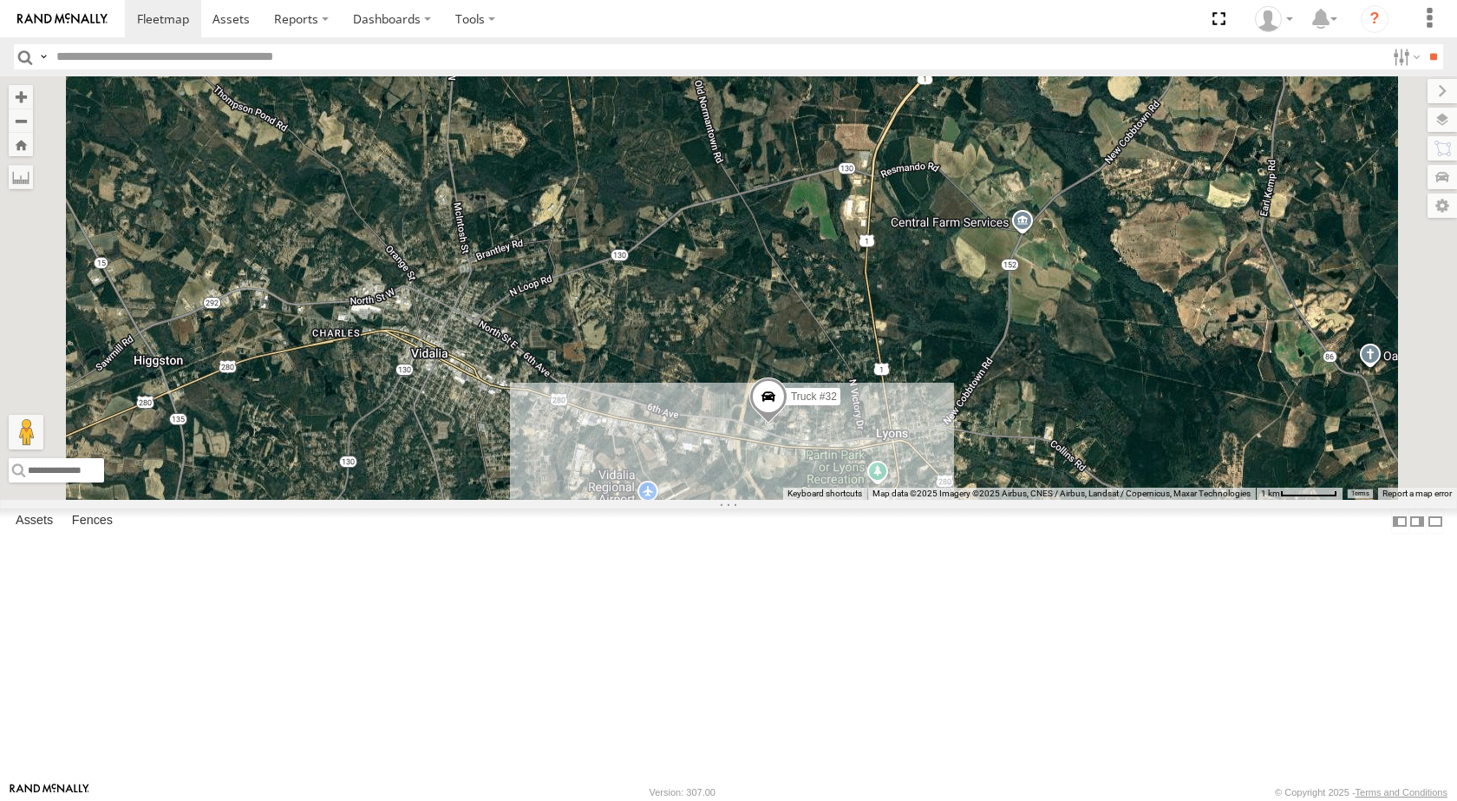
drag, startPoint x: 856, startPoint y: 224, endPoint x: 913, endPoint y: 451, distance: 234.2
click at [913, 451] on div "Truck #30 Truck #32" at bounding box center [728, 287] width 1457 height 423
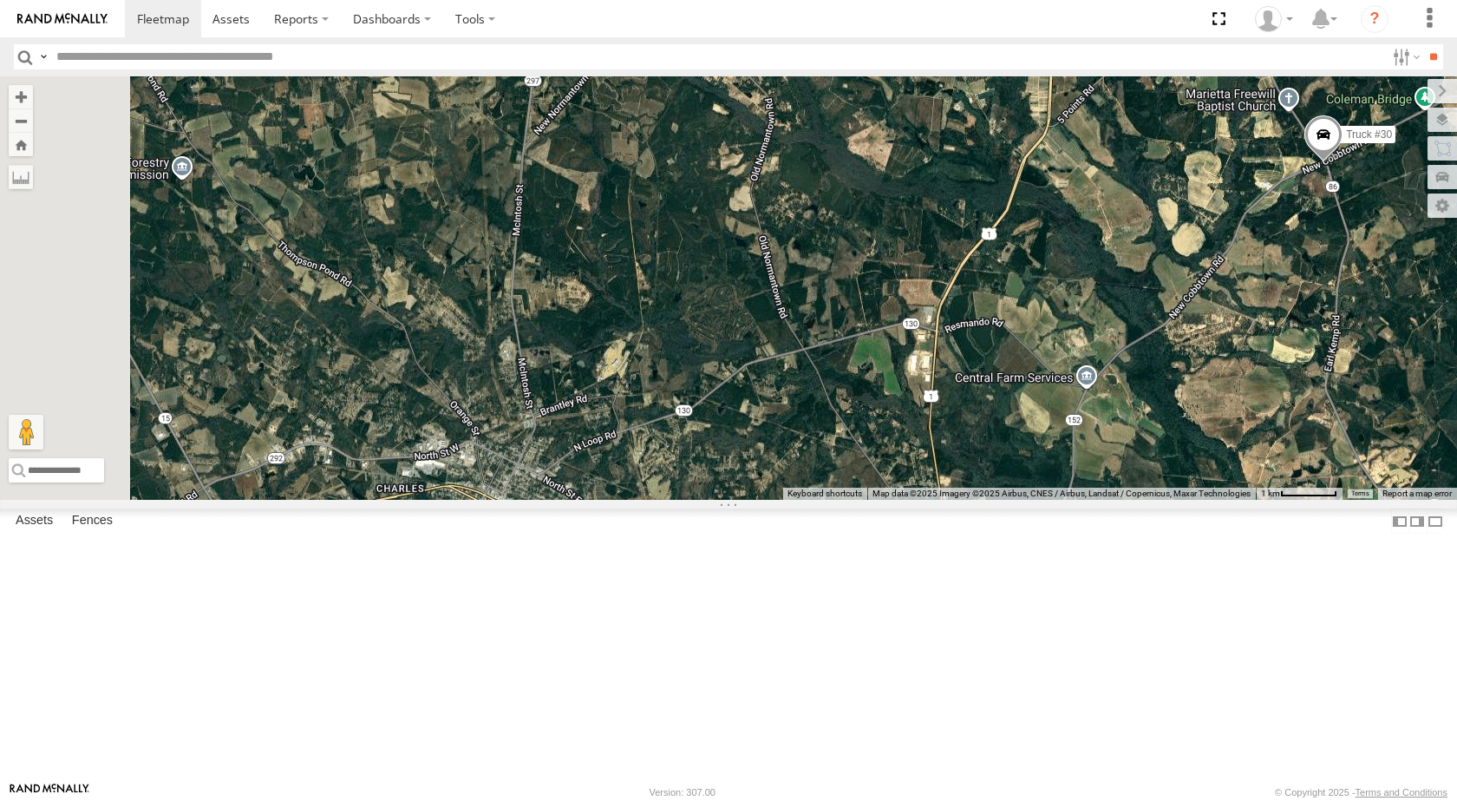
drag, startPoint x: 818, startPoint y: 210, endPoint x: 886, endPoint y: 379, distance: 182.2
click at [886, 379] on div "Truck #30 Truck #32" at bounding box center [728, 287] width 1457 height 423
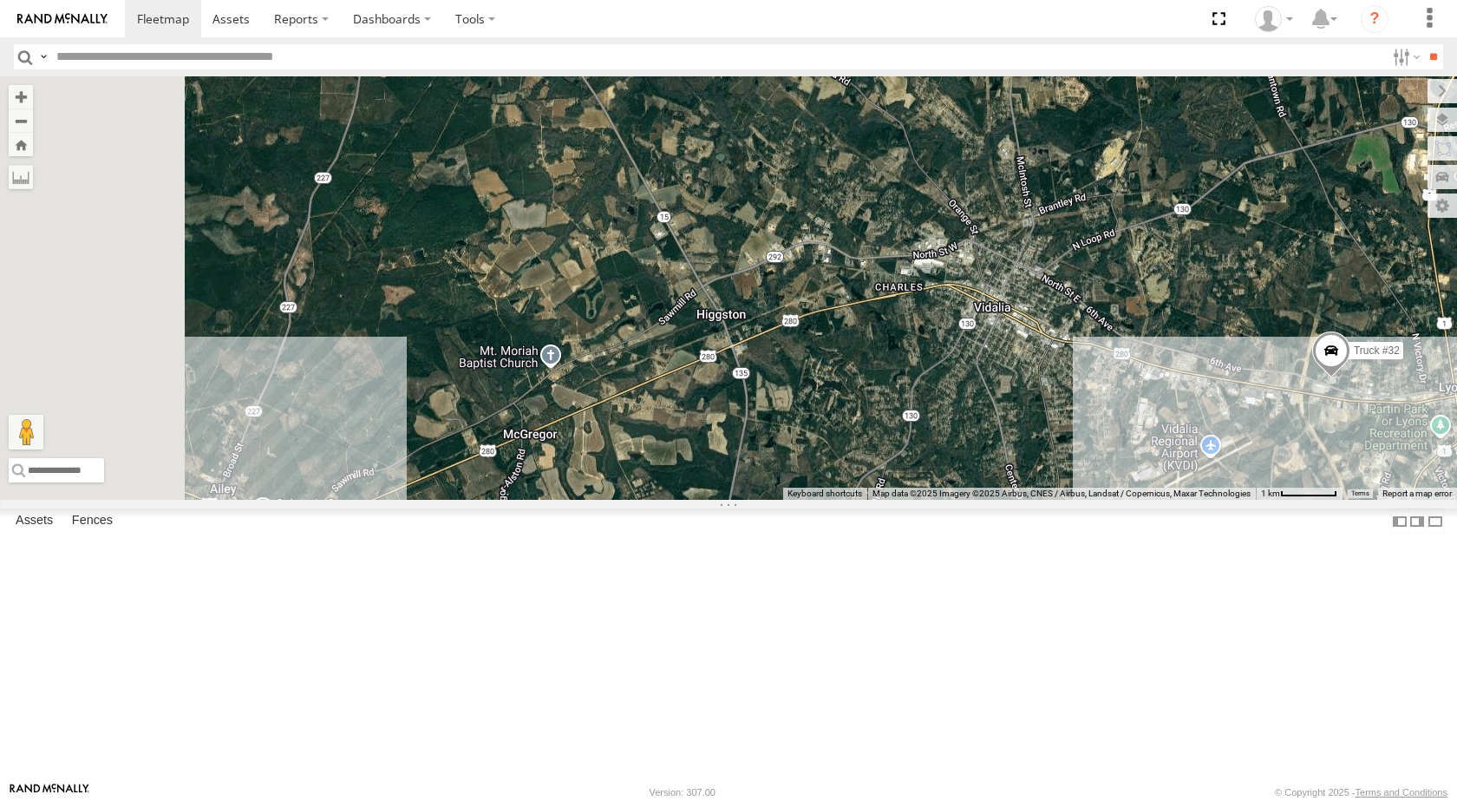
drag, startPoint x: 815, startPoint y: 566, endPoint x: 1286, endPoint y: 371, distance: 508.7
click at [1286, 371] on div "← Move left → Move right ↑ Move up ↓ Move down + Zoom in - Zoom out Home Jump l…" at bounding box center [728, 287] width 1457 height 423
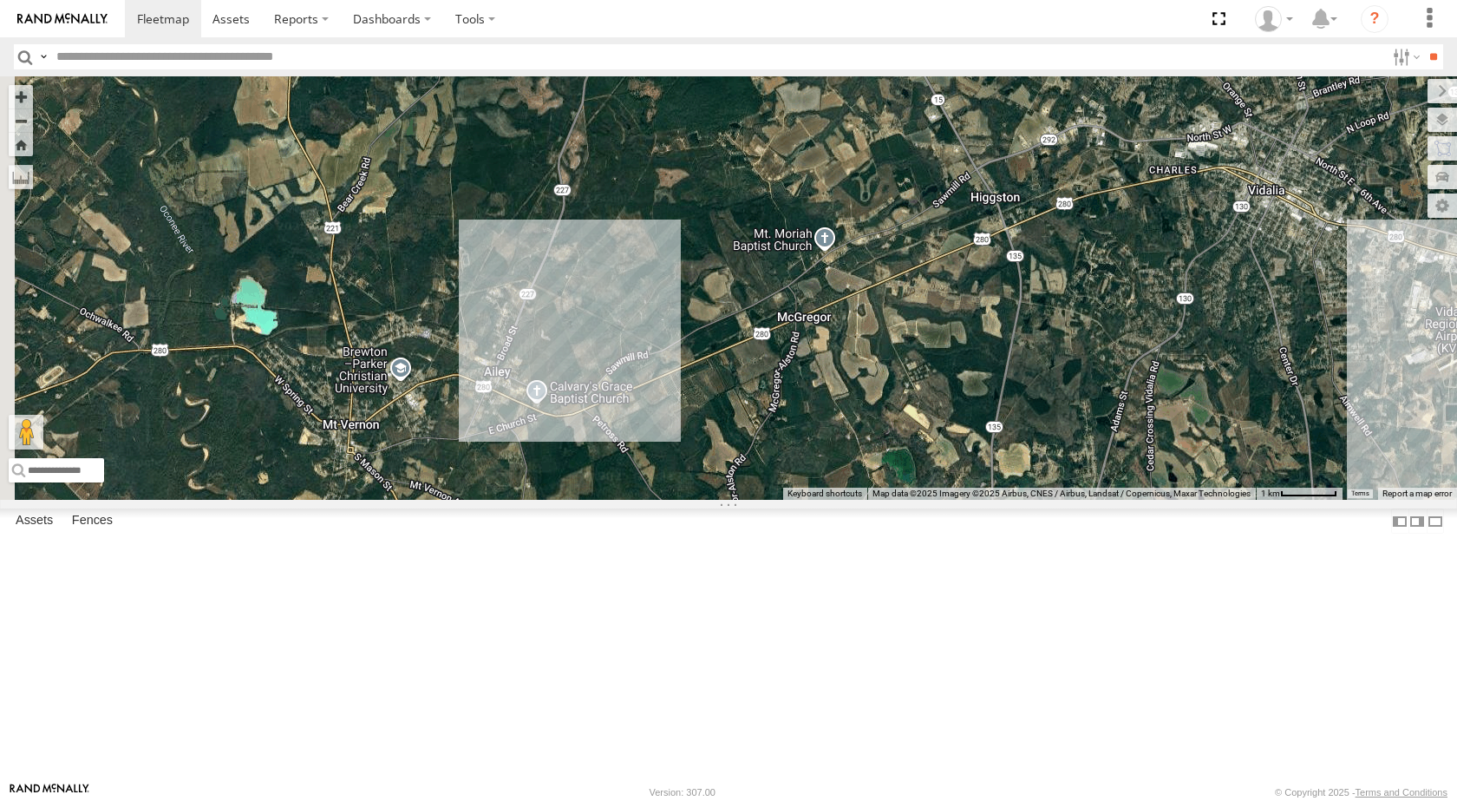
drag, startPoint x: 558, startPoint y: 626, endPoint x: 839, endPoint y: 505, distance: 306.2
click at [839, 500] on div "Truck #30 Truck #32" at bounding box center [728, 287] width 1457 height 423
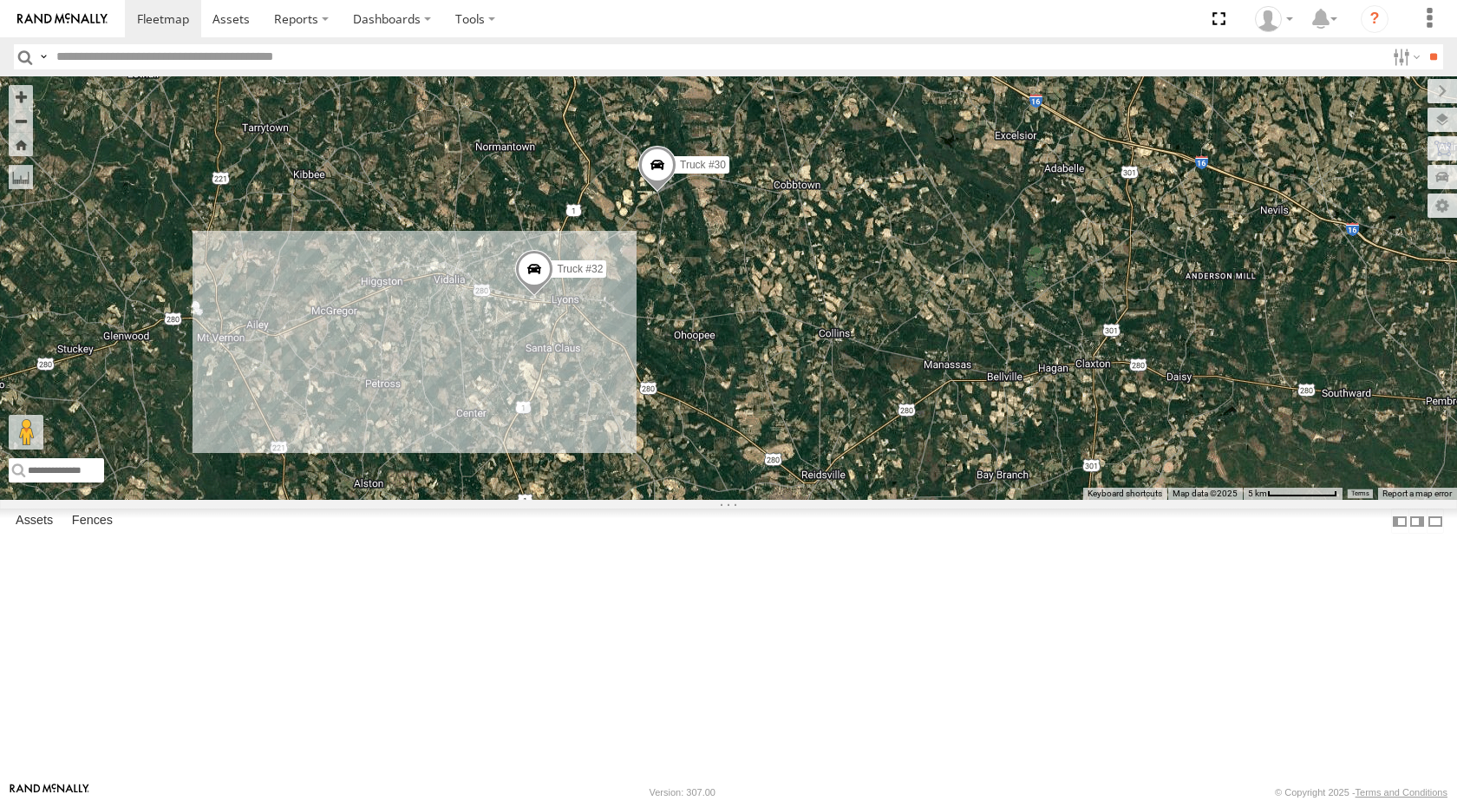
drag, startPoint x: 1165, startPoint y: 435, endPoint x: 838, endPoint y: 448, distance: 327.3
click at [838, 448] on div "Truck #30 Truck #32" at bounding box center [728, 287] width 1457 height 423
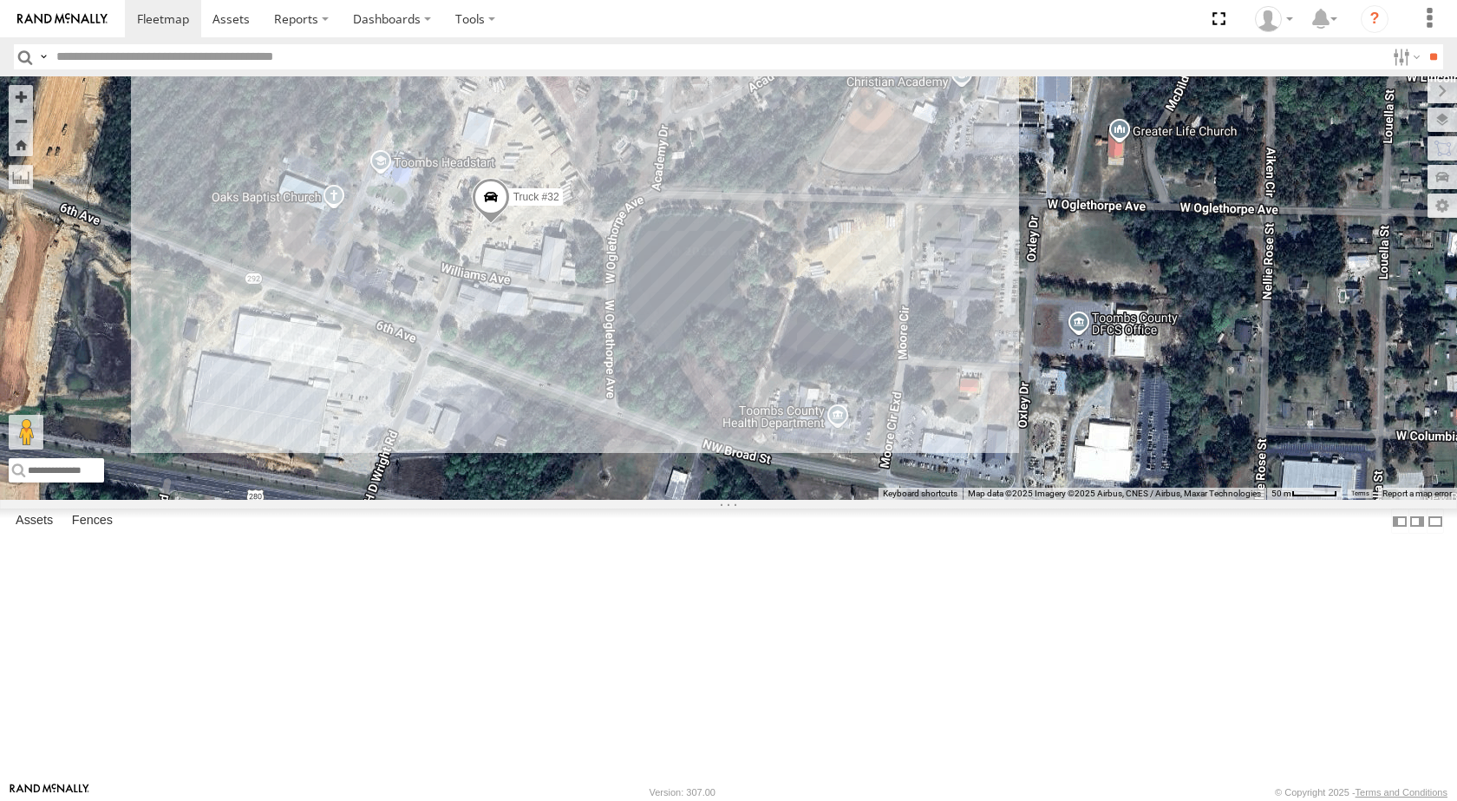
drag, startPoint x: 1148, startPoint y: 391, endPoint x: 946, endPoint y: 299, distance: 222.1
click at [946, 299] on div "Truck #30 Truck #32" at bounding box center [728, 287] width 1457 height 423
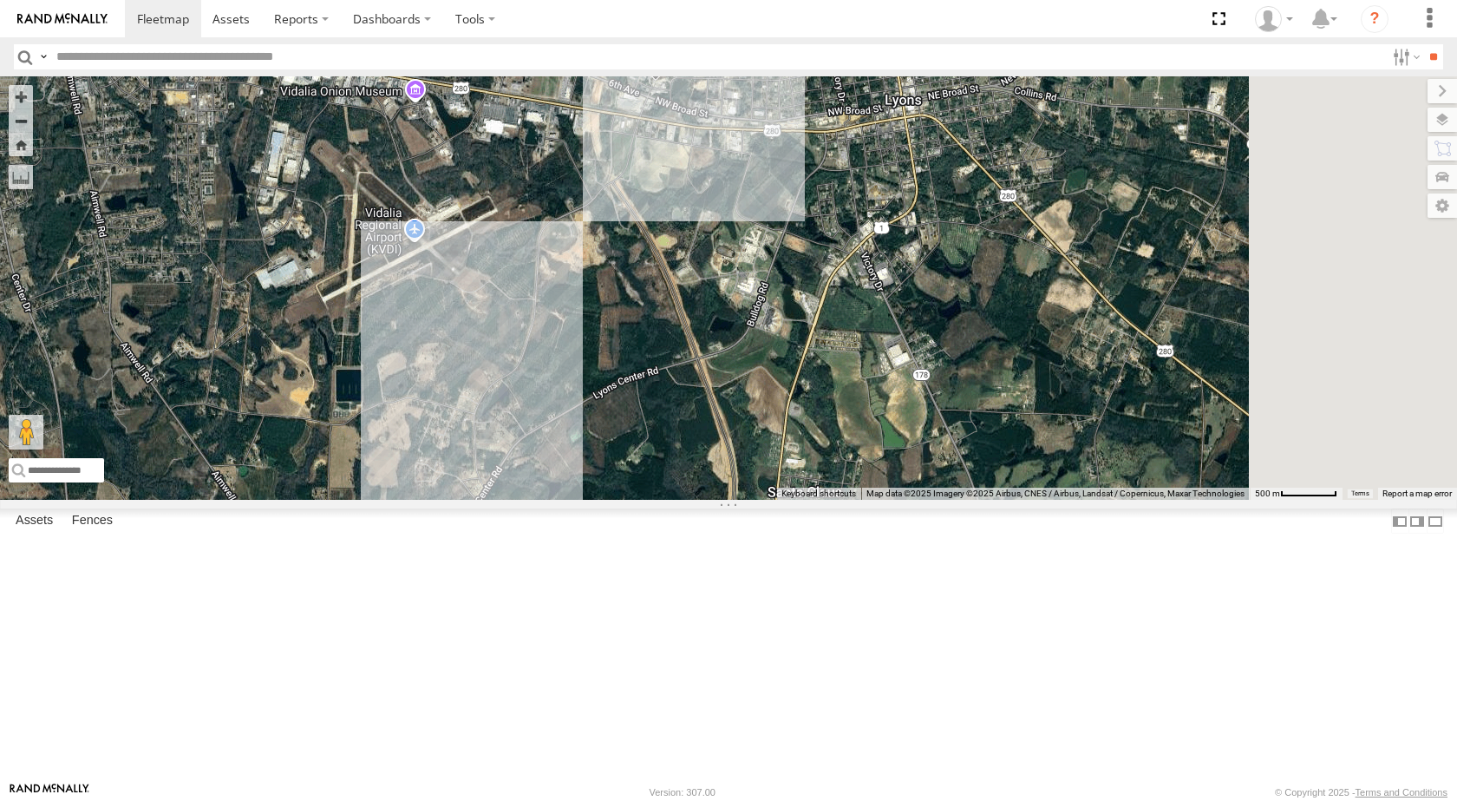
drag, startPoint x: 908, startPoint y: 540, endPoint x: 784, endPoint y: 336, distance: 238.6
click at [804, 353] on div "Truck #30 Truck #32" at bounding box center [728, 287] width 1457 height 423
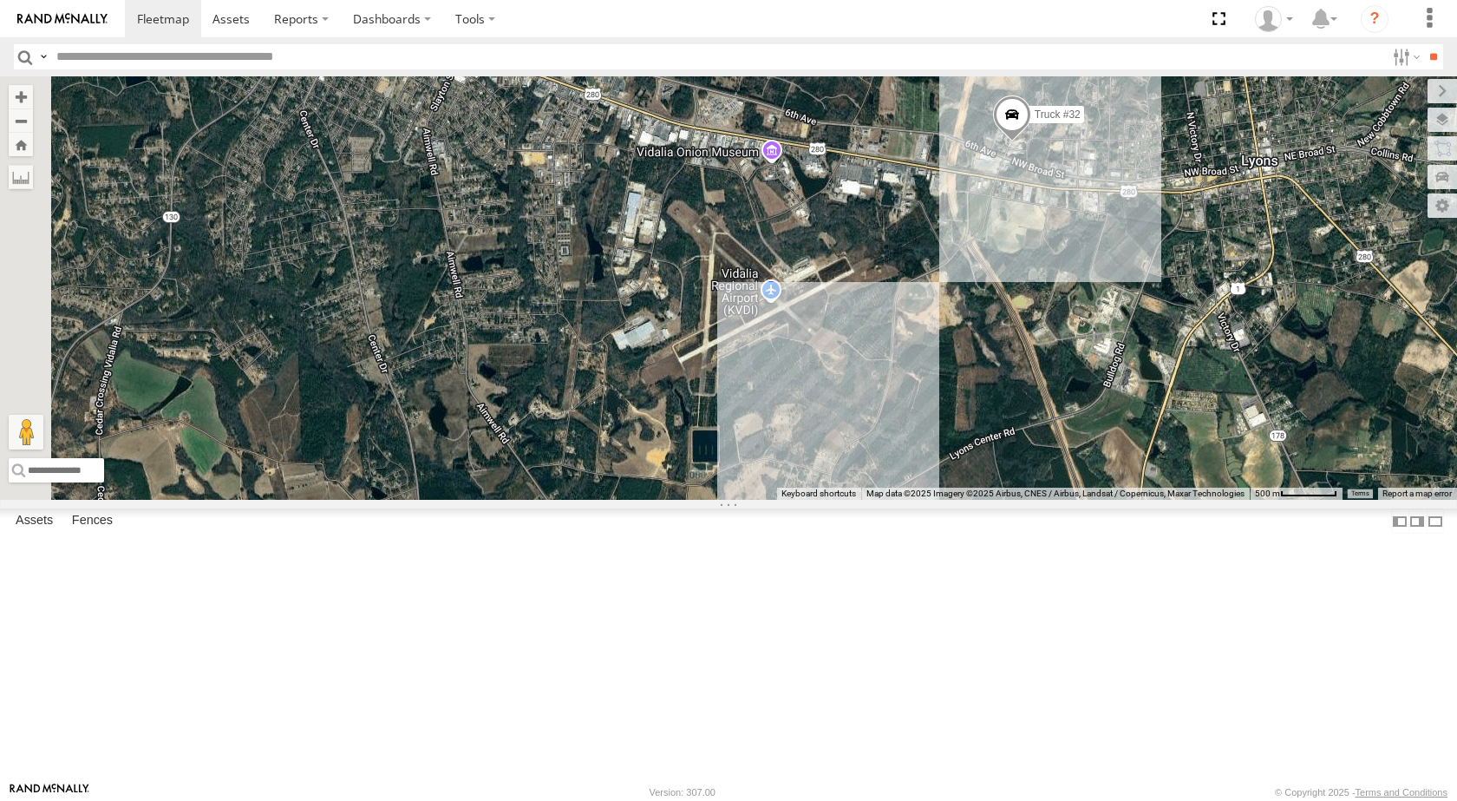
drag, startPoint x: 746, startPoint y: 301, endPoint x: 1103, endPoint y: 364, distance: 362.1
click at [1103, 364] on div "Truck #30 Truck #32" at bounding box center [728, 287] width 1457 height 423
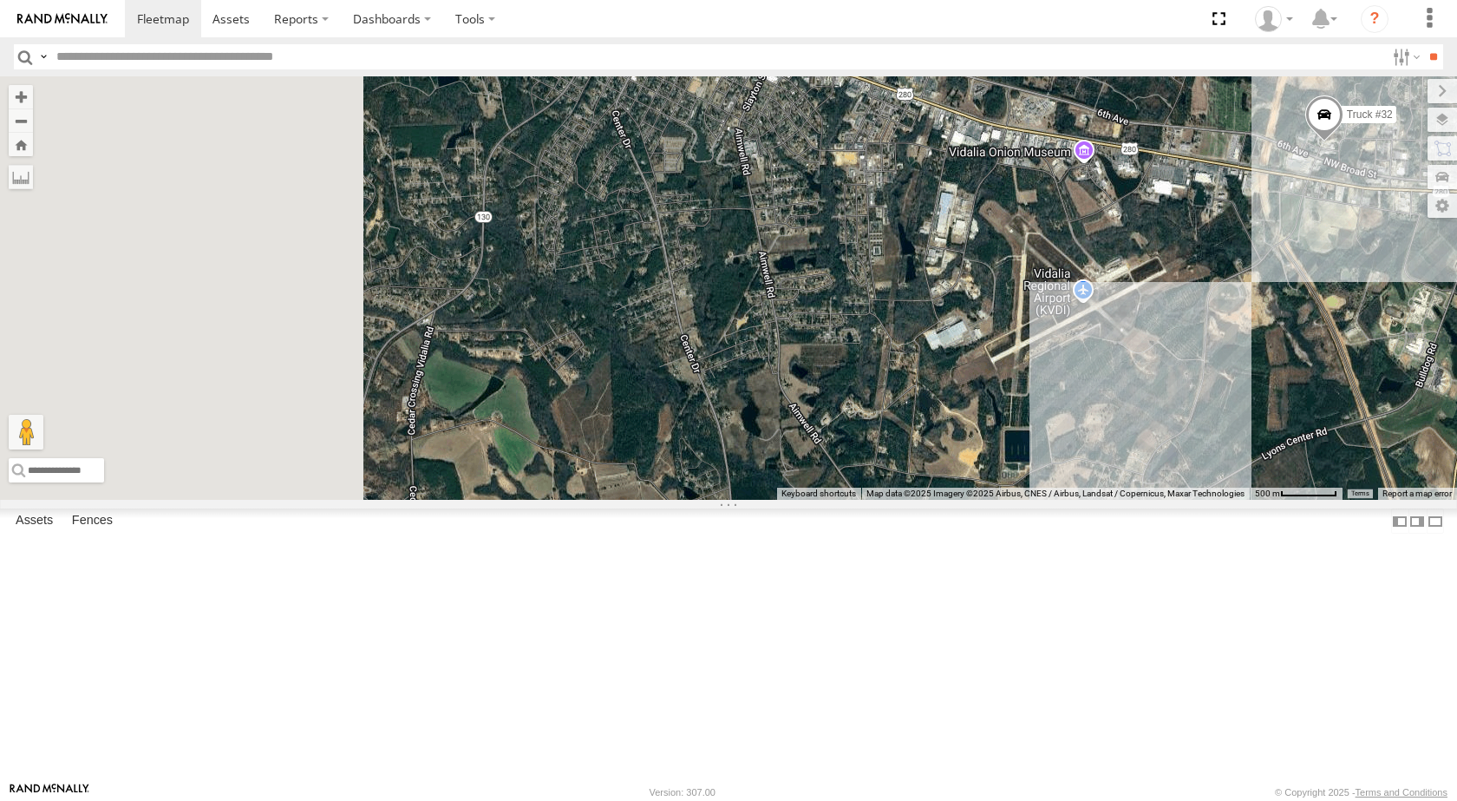
drag, startPoint x: 825, startPoint y: 440, endPoint x: 1208, endPoint y: 440, distance: 383.4
click at [1208, 440] on div "Truck #30 Truck #32" at bounding box center [728, 287] width 1457 height 423
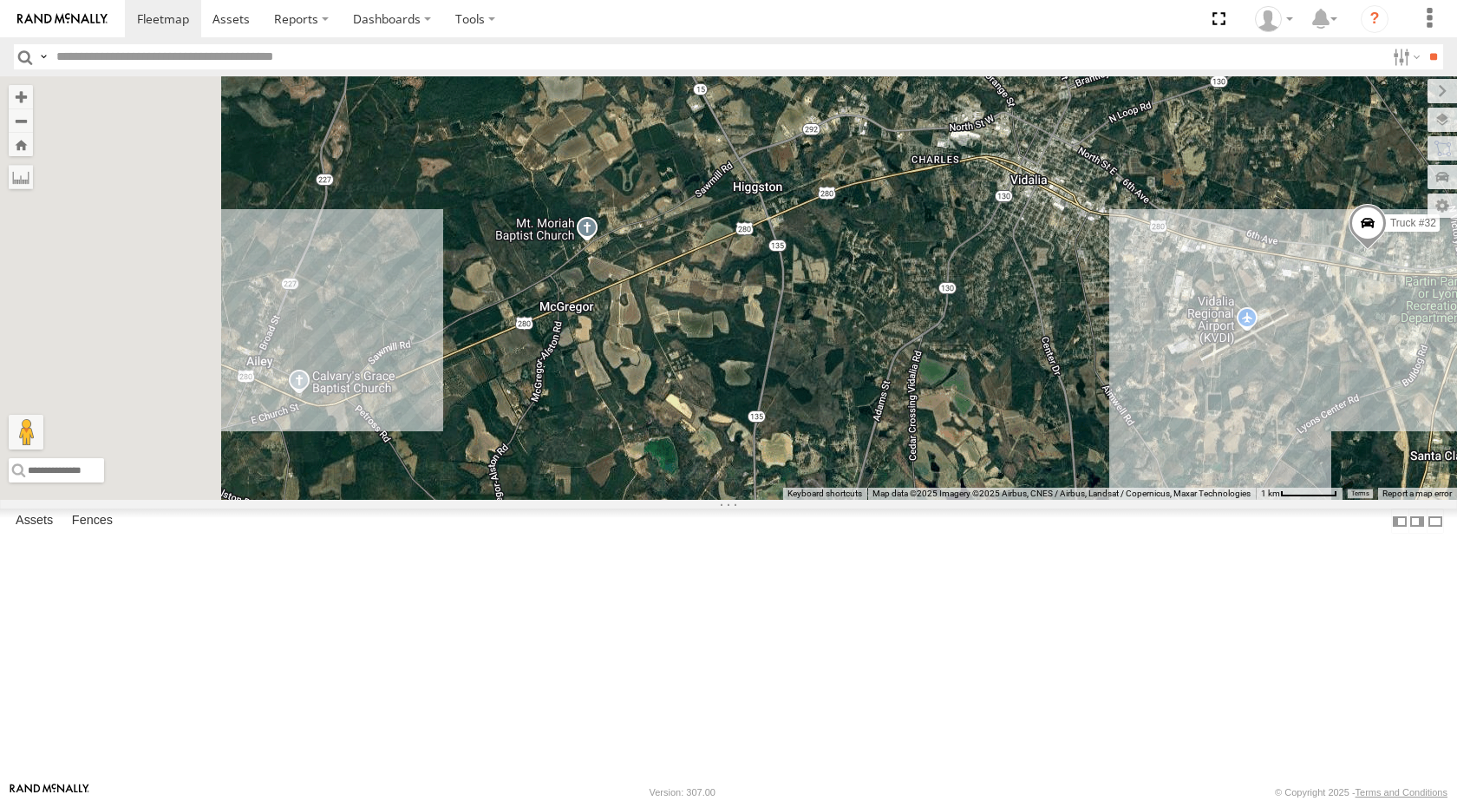
drag, startPoint x: 755, startPoint y: 416, endPoint x: 1071, endPoint y: 453, distance: 318.8
click at [1071, 453] on div "Truck #30 Truck #32" at bounding box center [728, 287] width 1457 height 423
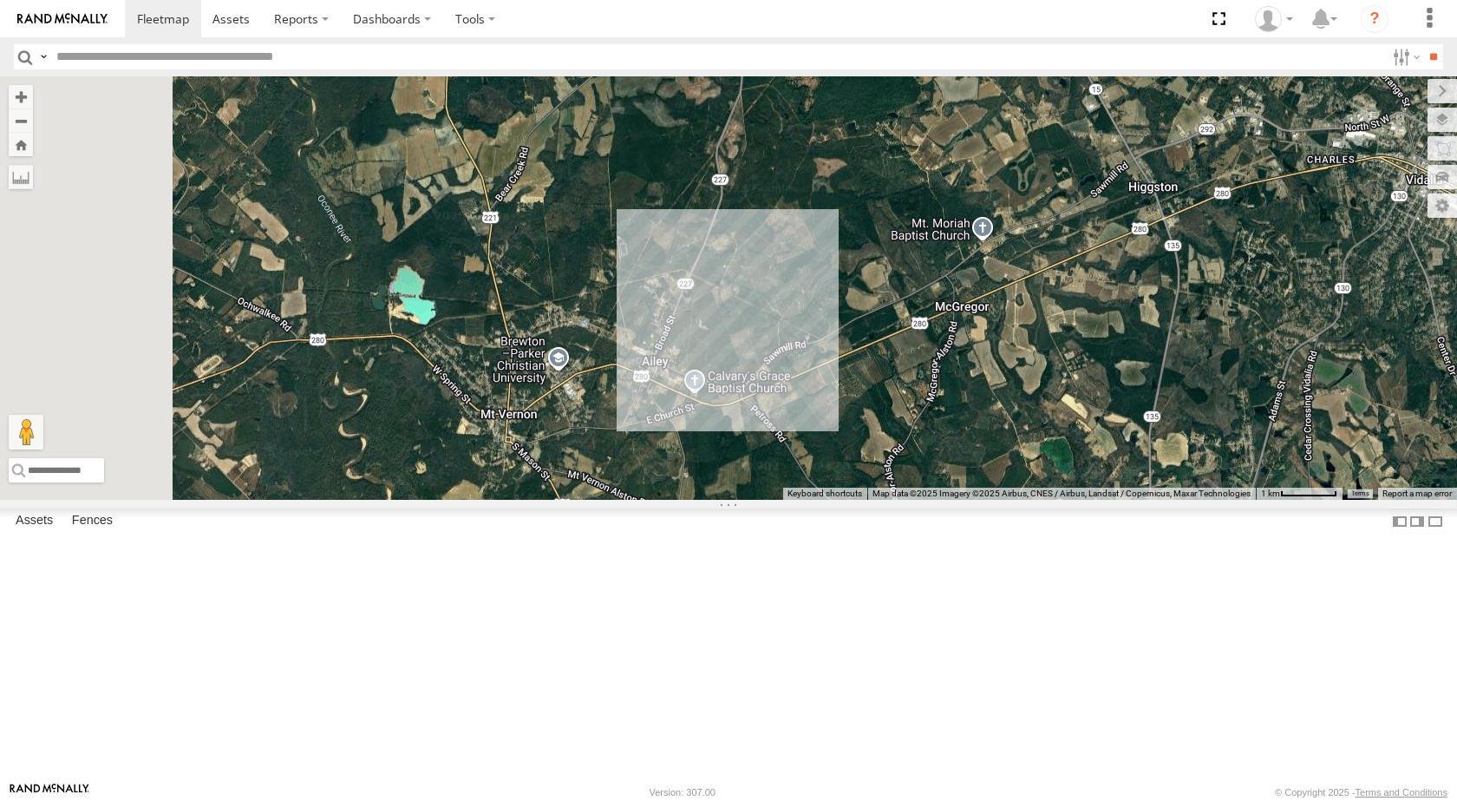
drag, startPoint x: 785, startPoint y: 480, endPoint x: 1180, endPoint y: 480, distance: 394.7
click at [1180, 480] on div "Truck #30 Truck #32" at bounding box center [728, 287] width 1457 height 423
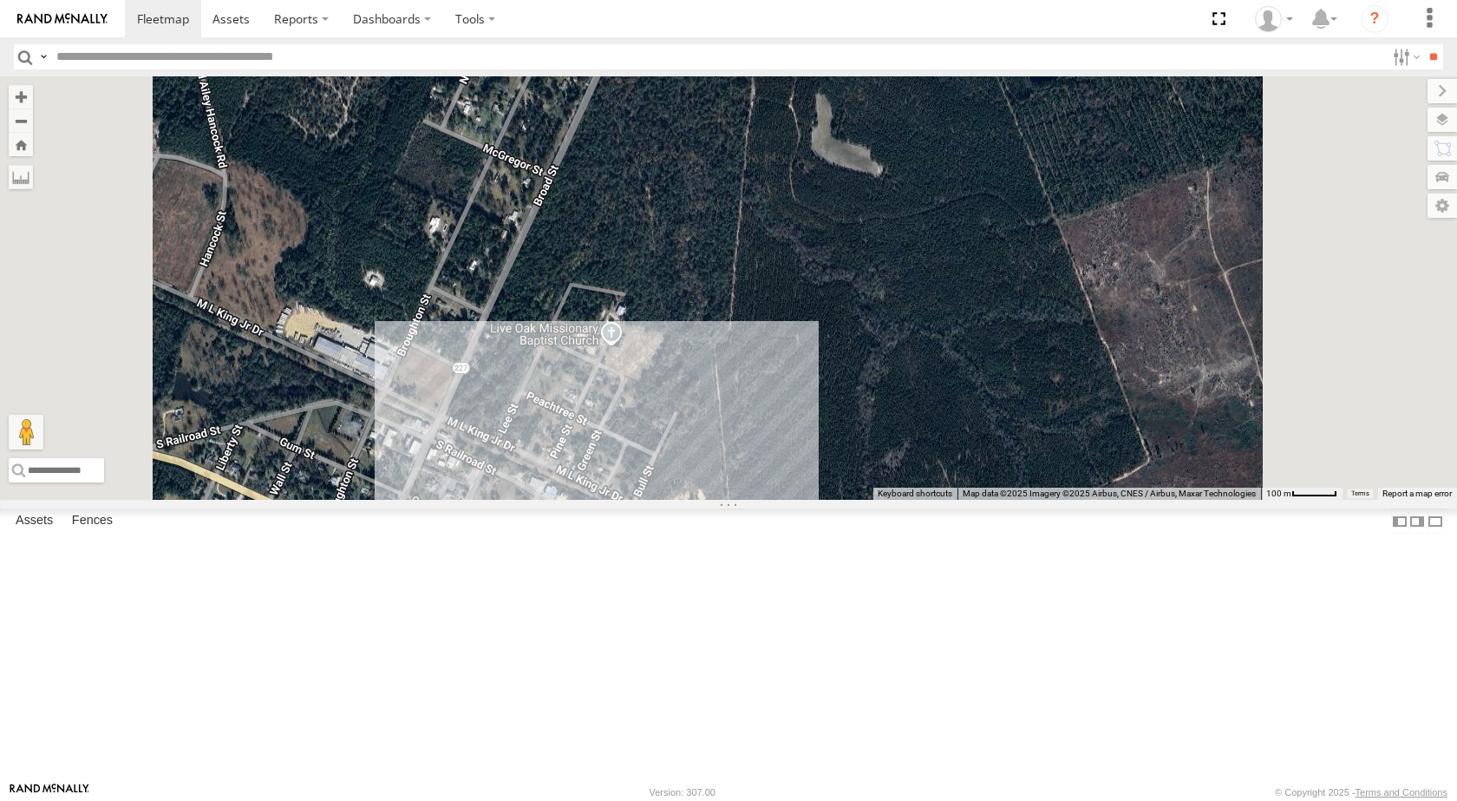
click at [815, 500] on div "Truck #30 Truck #32" at bounding box center [728, 287] width 1457 height 423
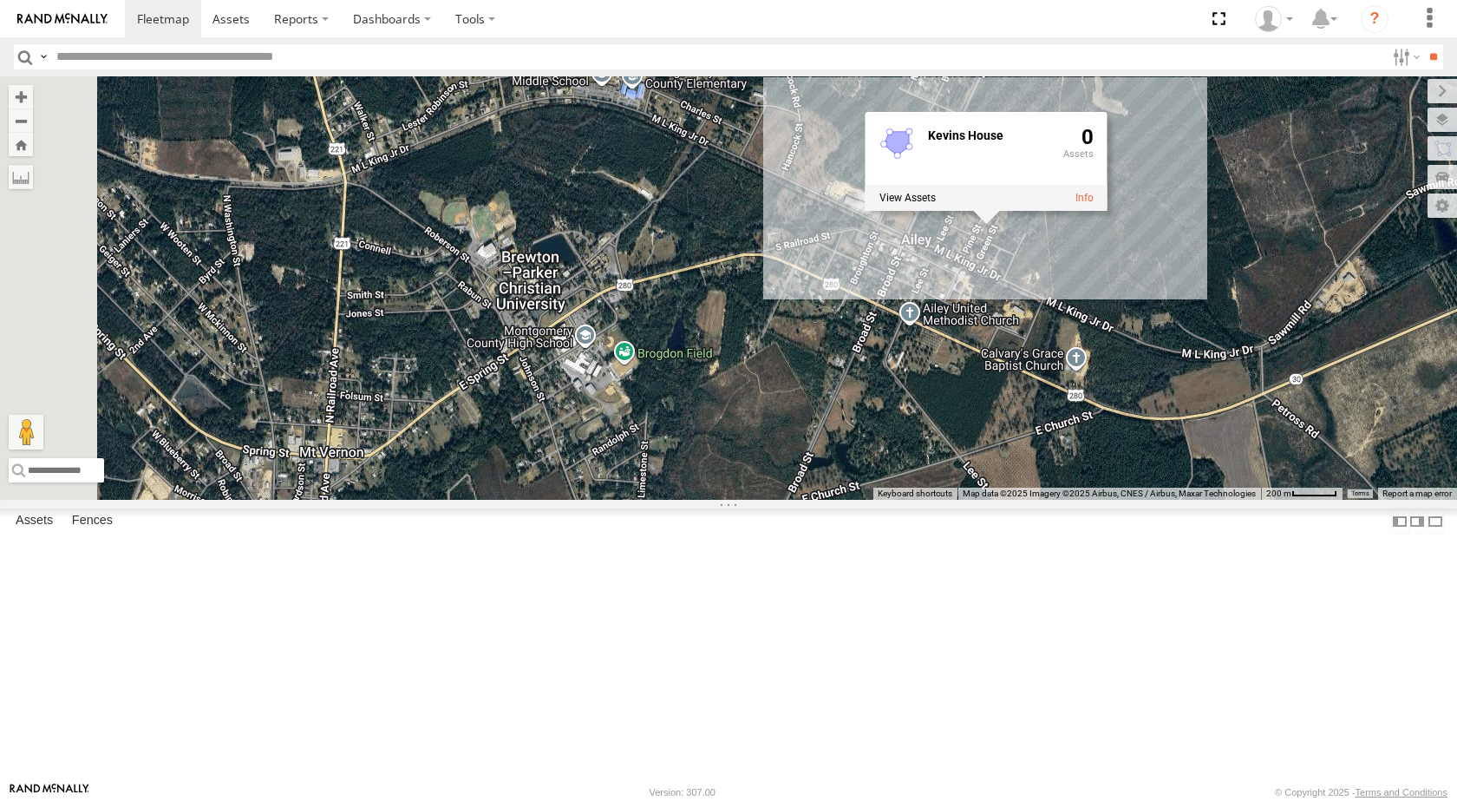
drag, startPoint x: 728, startPoint y: 619, endPoint x: 1042, endPoint y: 445, distance: 359.2
click at [1042, 445] on div "Truck #30 Truck #32 Kevins House 0" at bounding box center [728, 287] width 1457 height 423
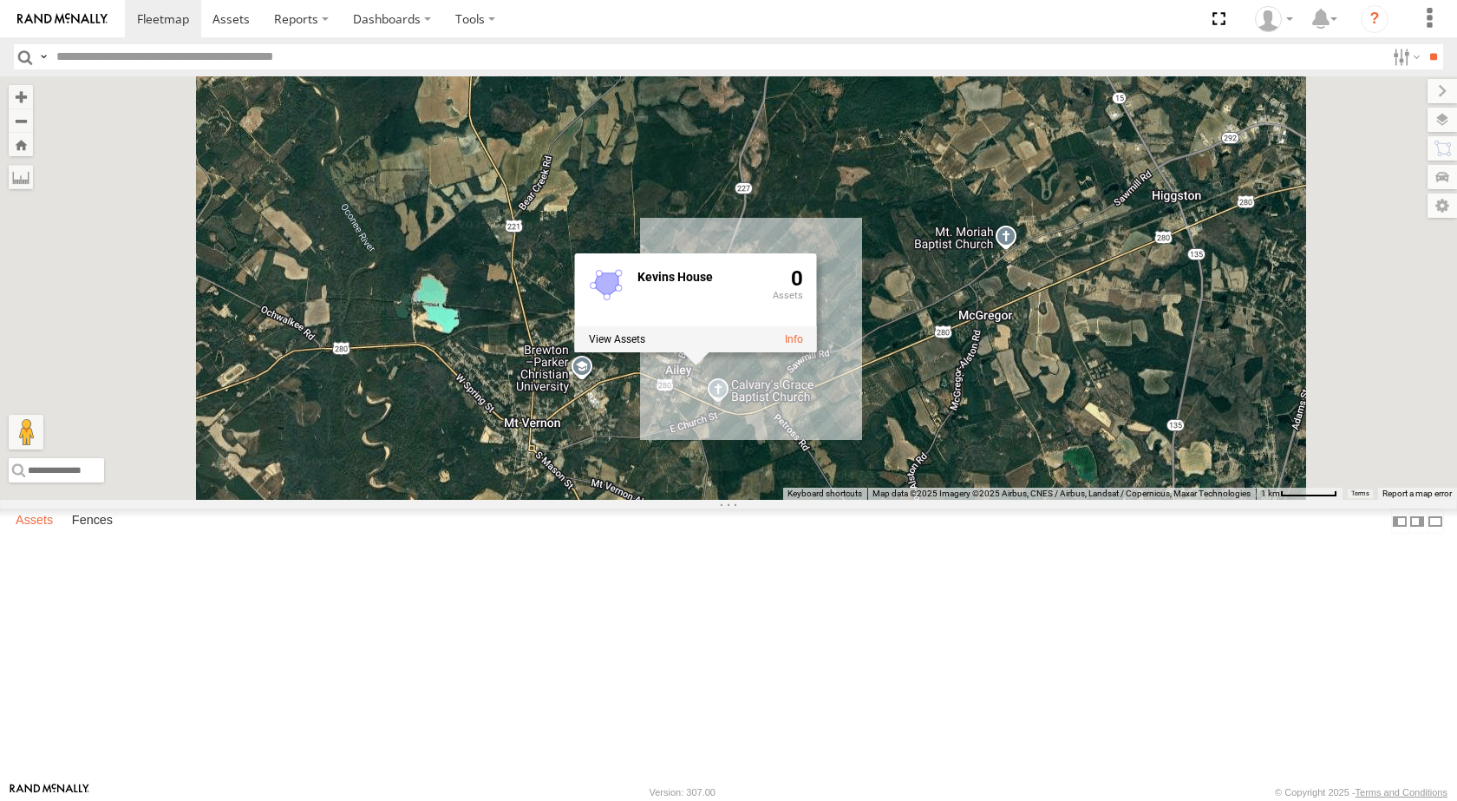
click at [41, 533] on label "Assets" at bounding box center [34, 521] width 55 height 24
click at [0, 0] on div "Truck #32" at bounding box center [0, 0] width 0 height 0
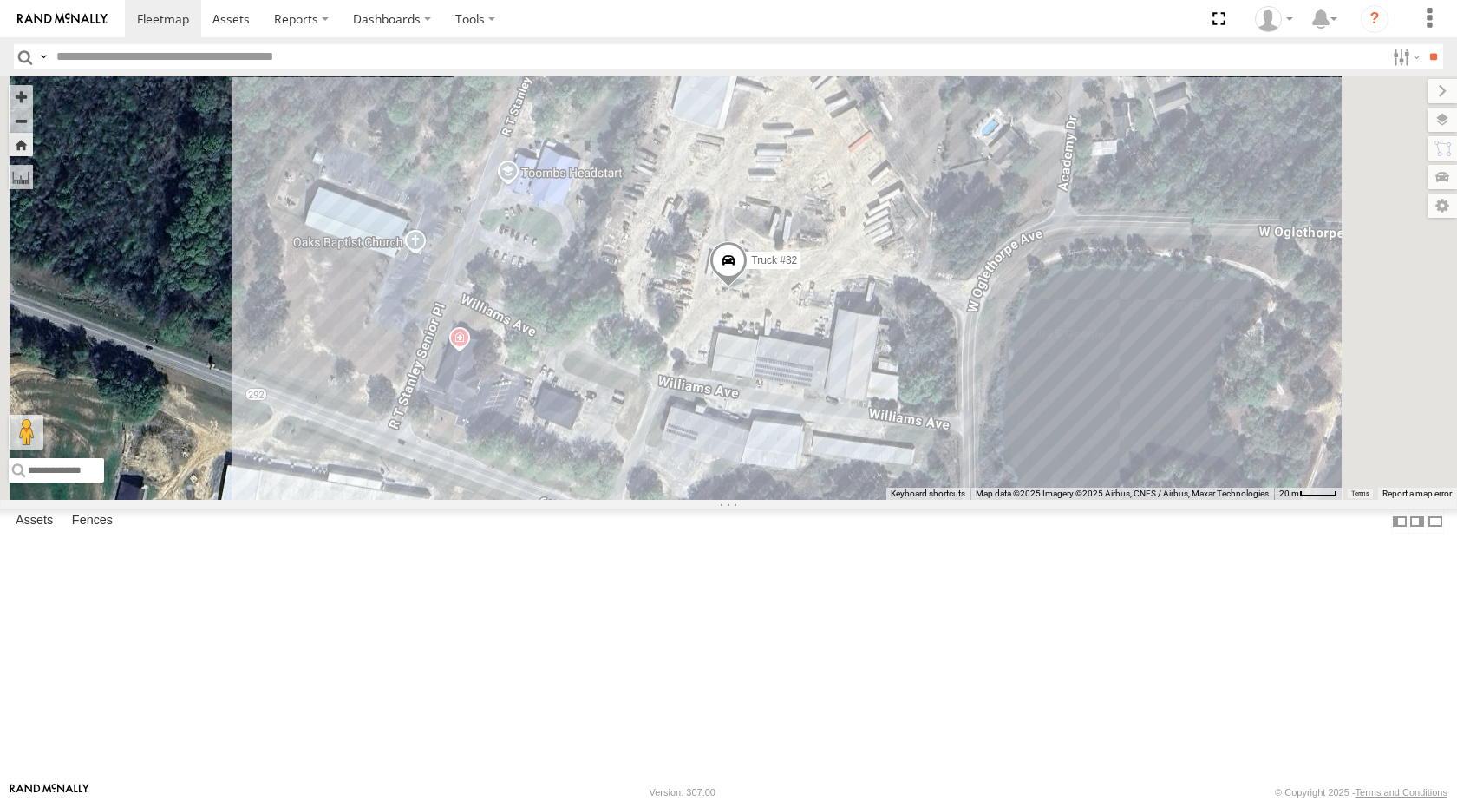
click at [0, 0] on div "All Assets" at bounding box center [0, 0] width 0 height 0
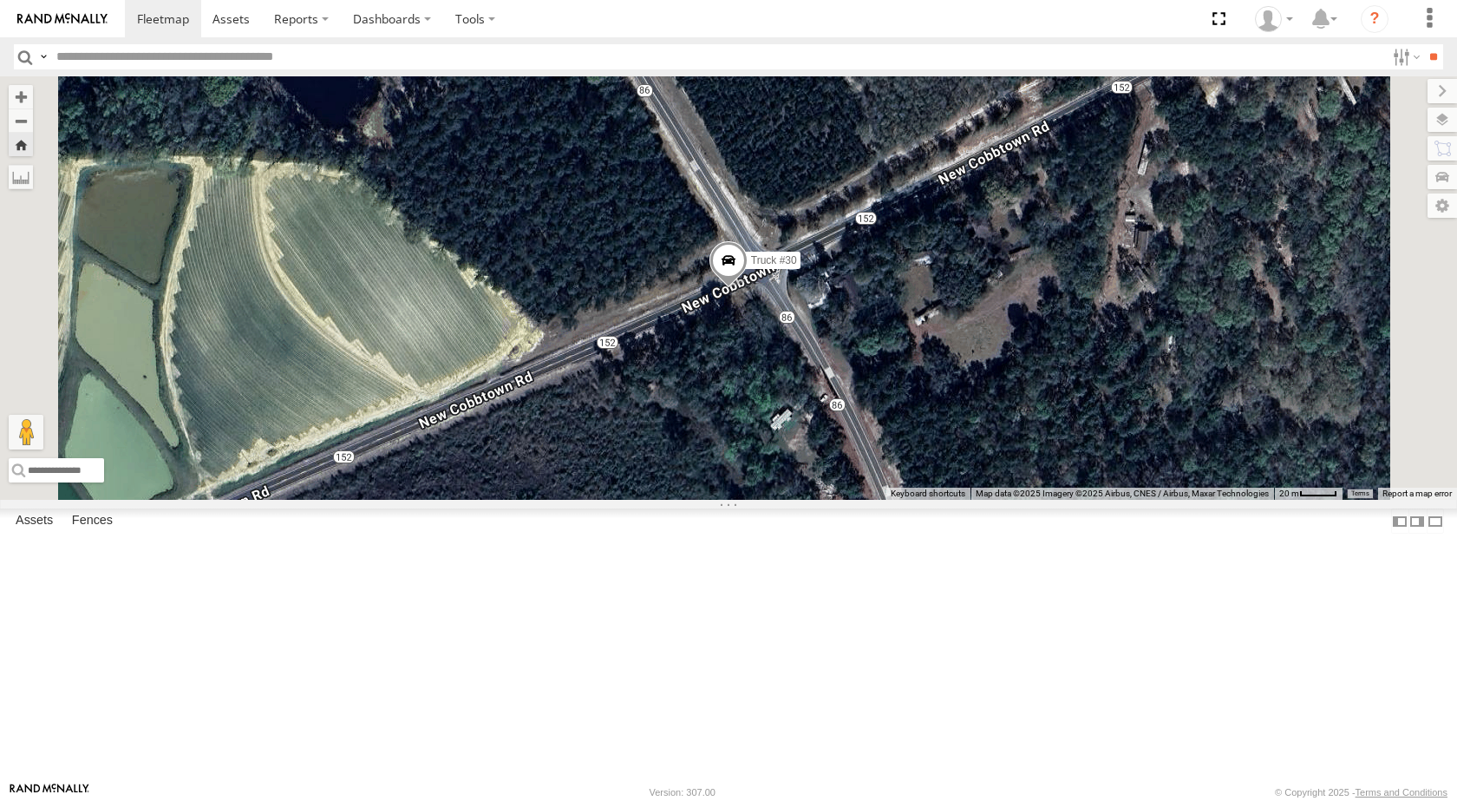
click at [0, 0] on div "All Assets" at bounding box center [0, 0] width 0 height 0
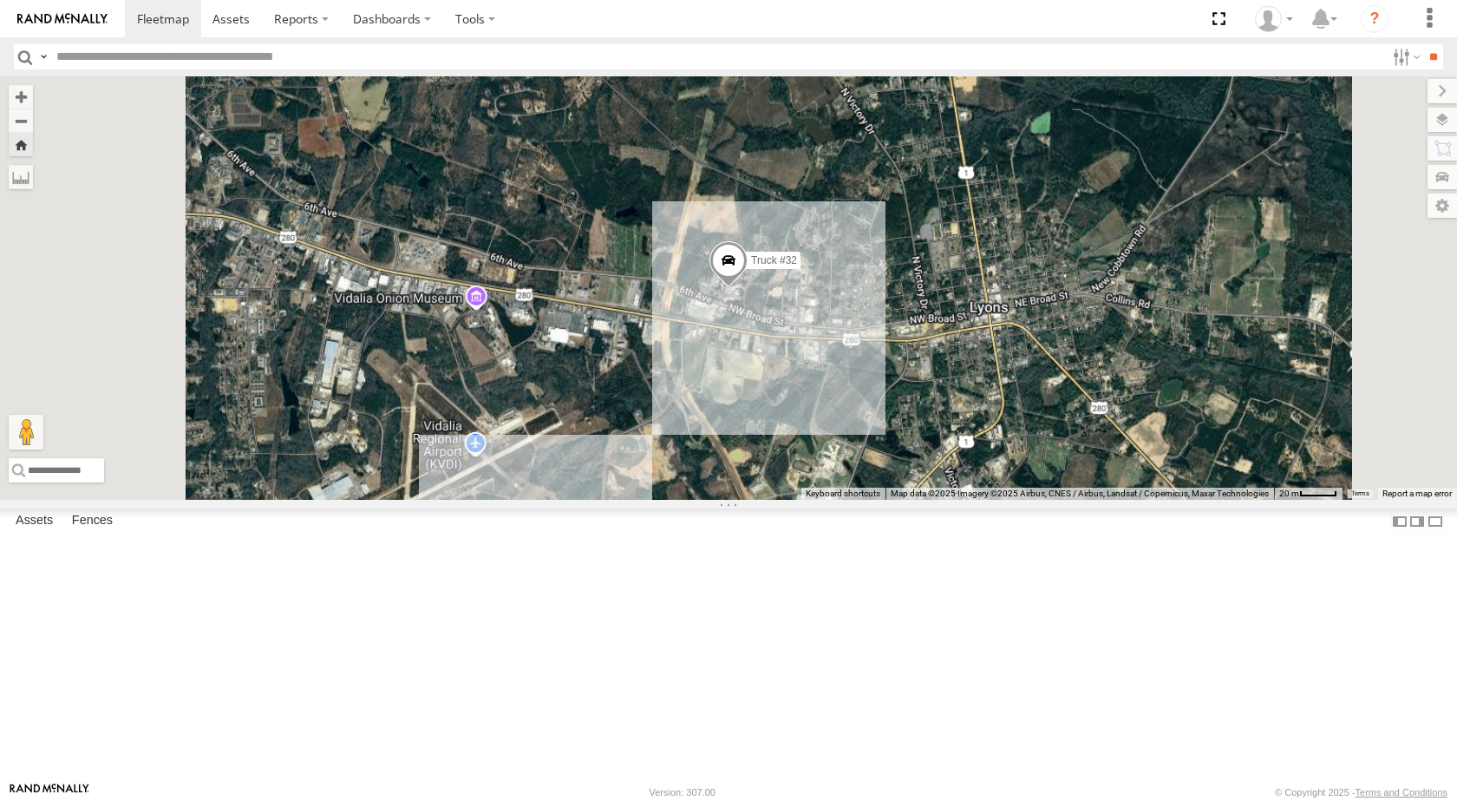
click at [0, 0] on div "All Assets" at bounding box center [0, 0] width 0 height 0
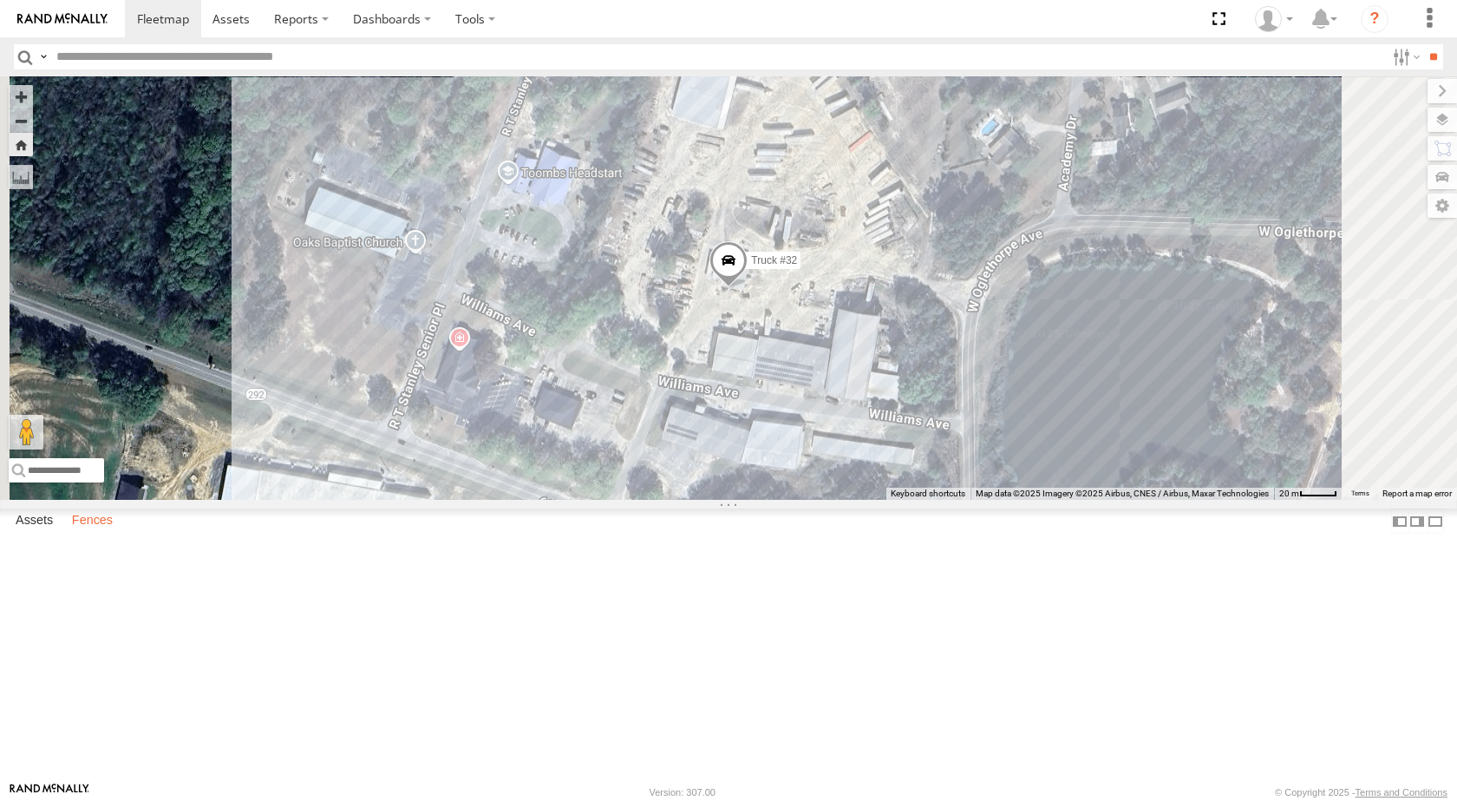
click at [105, 533] on label "Fences" at bounding box center [92, 521] width 58 height 24
click at [42, 533] on label "Assets" at bounding box center [34, 521] width 55 height 24
